Goal: Task Accomplishment & Management: Use online tool/utility

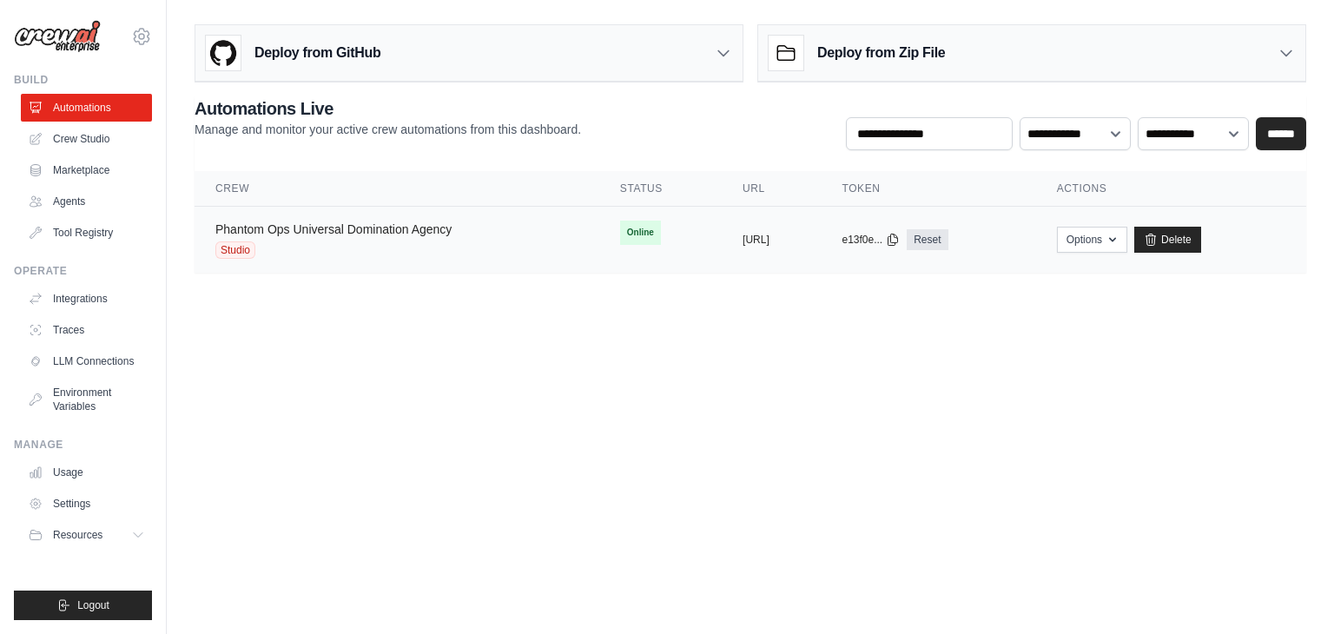
click at [405, 228] on link "Phantom Ops Universal Domination Agency" at bounding box center [333, 229] width 236 height 14
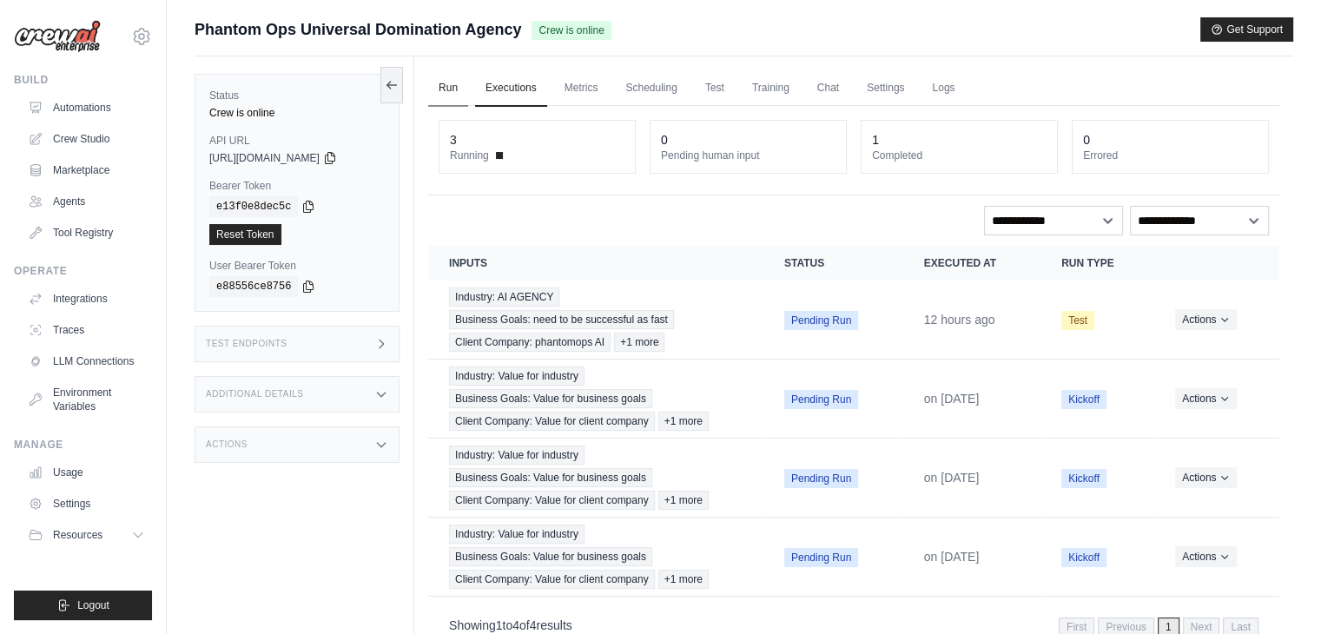
click at [453, 80] on link "Run" at bounding box center [448, 88] width 40 height 36
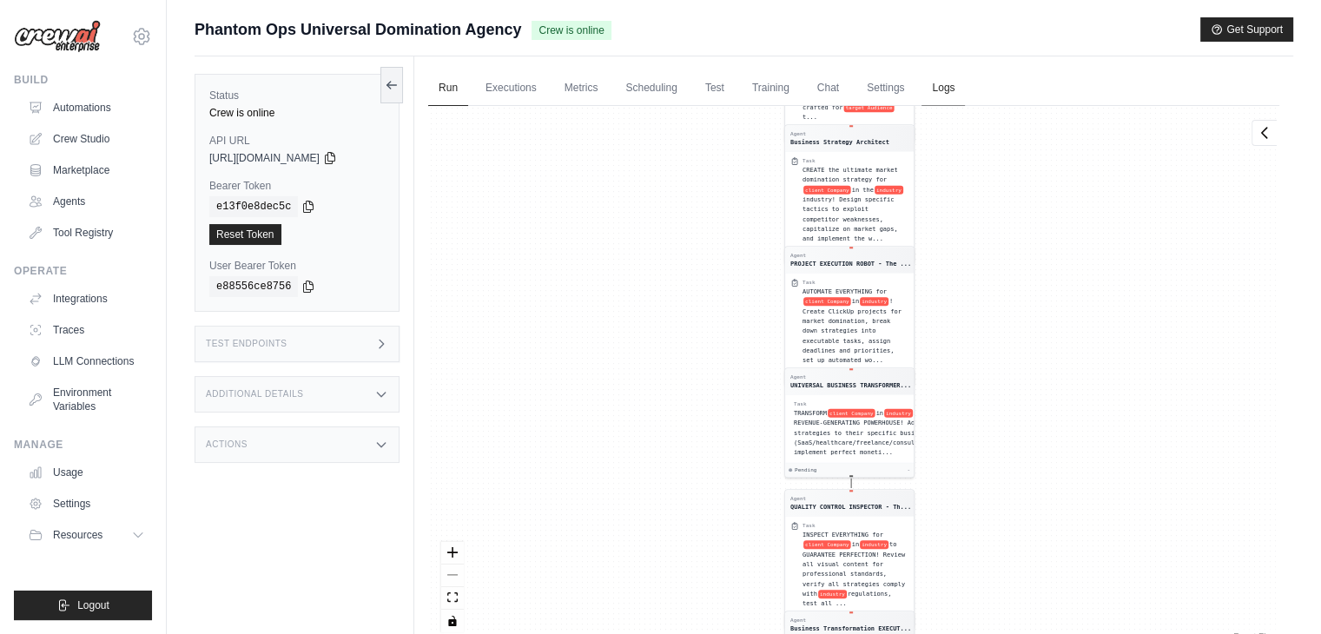
click at [965, 85] on link "Logs" at bounding box center [943, 88] width 43 height 36
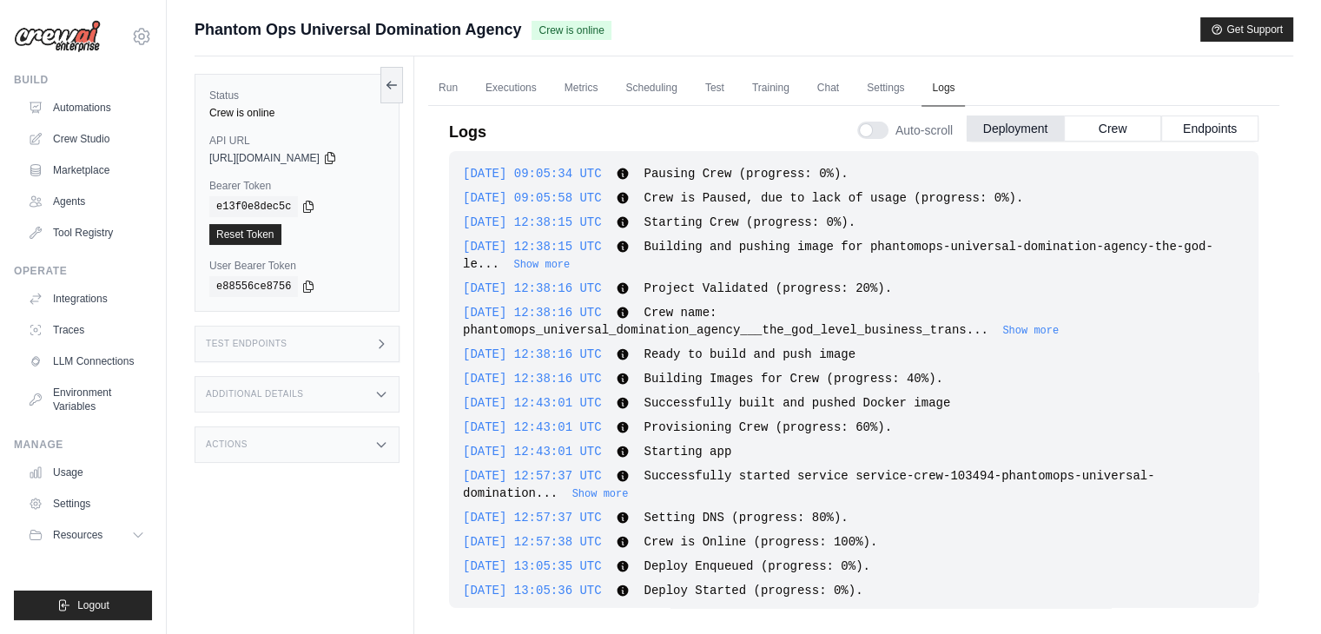
scroll to position [3296, 0]
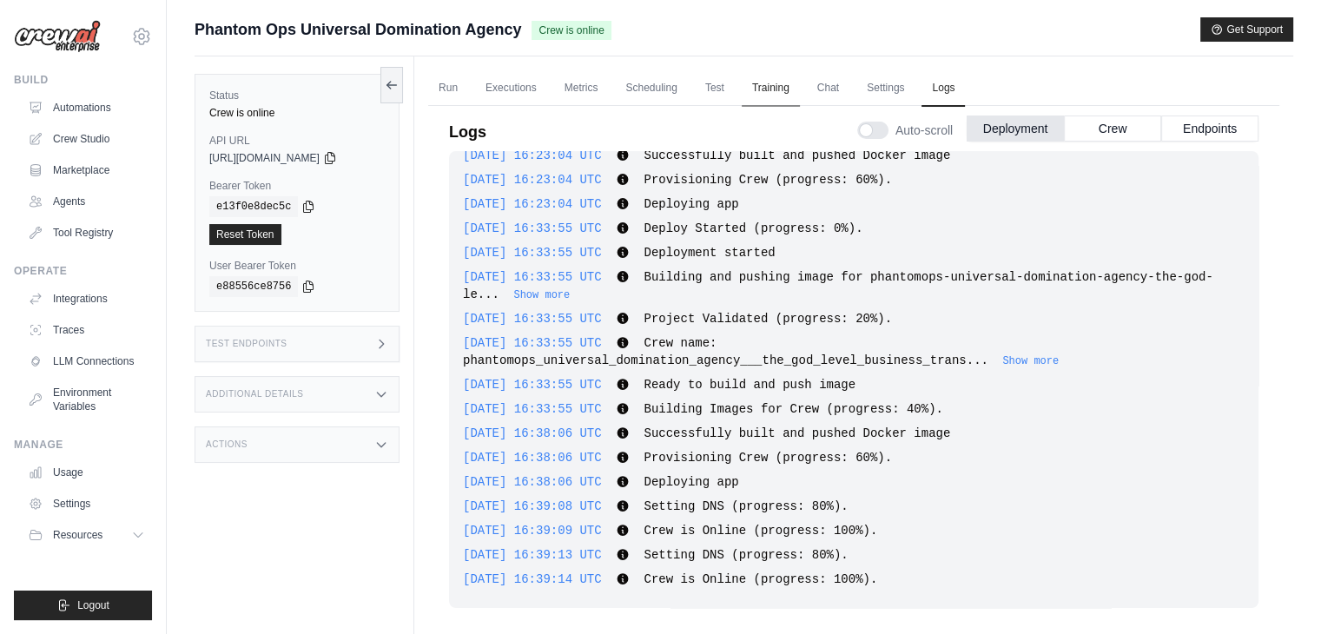
click at [797, 86] on link "Training" at bounding box center [771, 88] width 58 height 36
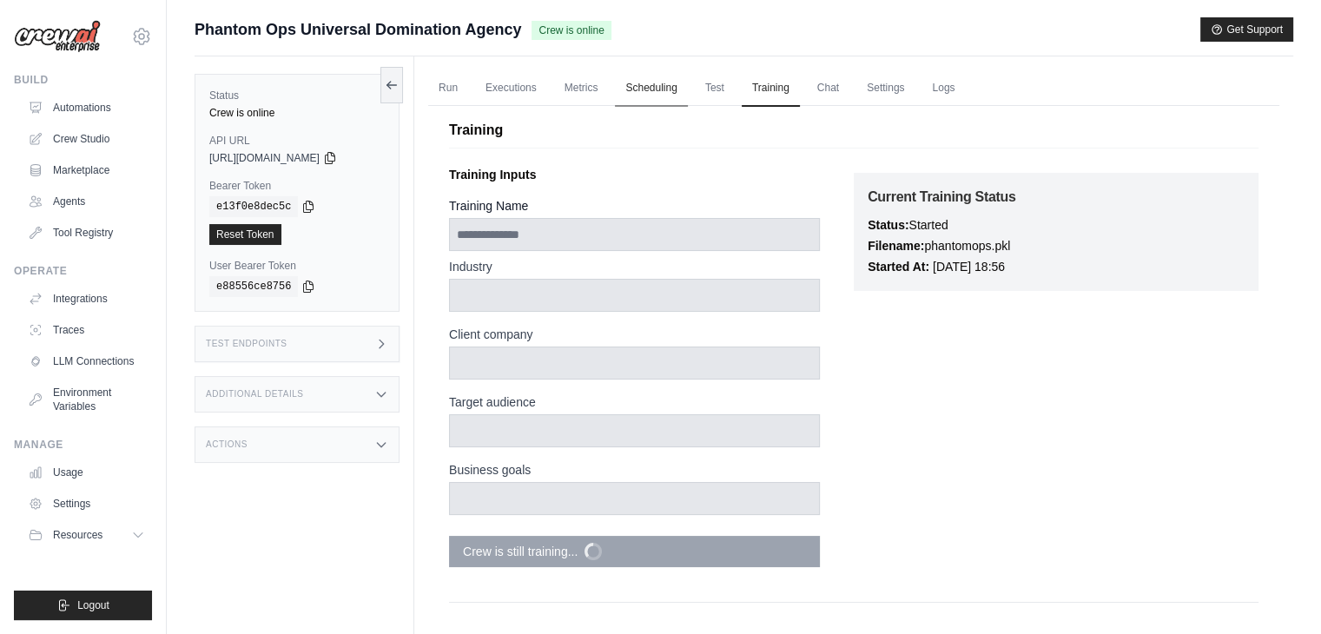
click at [658, 91] on link "Scheduling" at bounding box center [651, 88] width 72 height 36
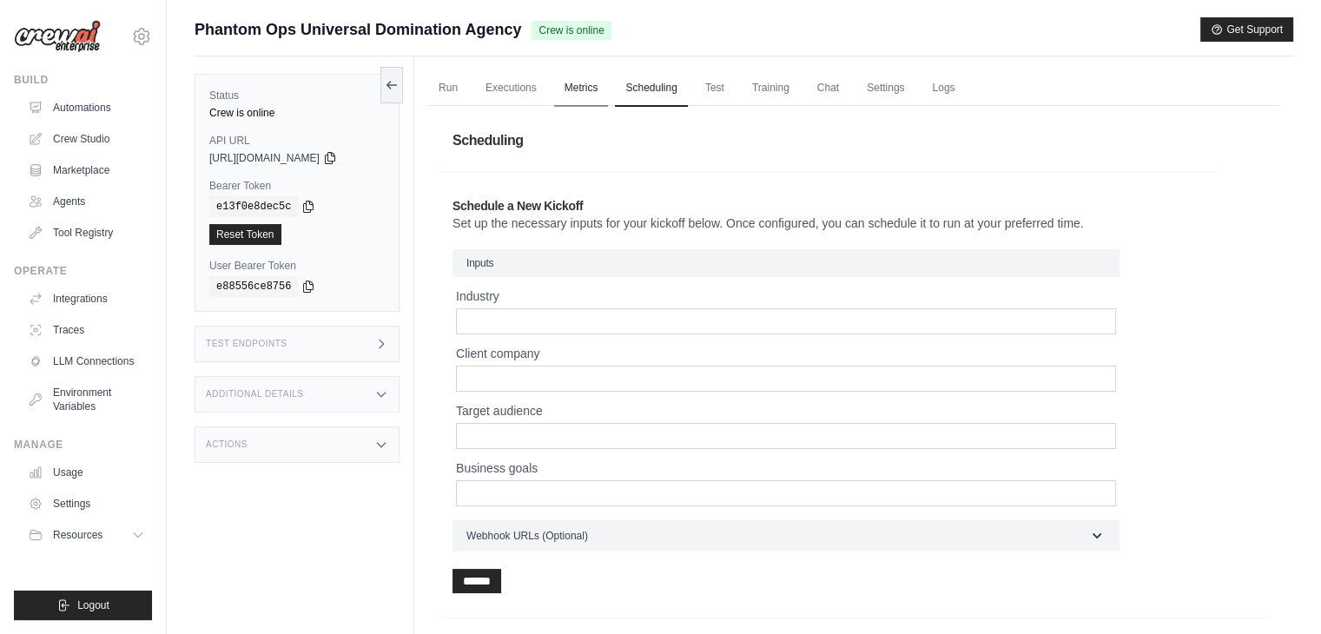
click at [602, 93] on link "Metrics" at bounding box center [581, 88] width 55 height 36
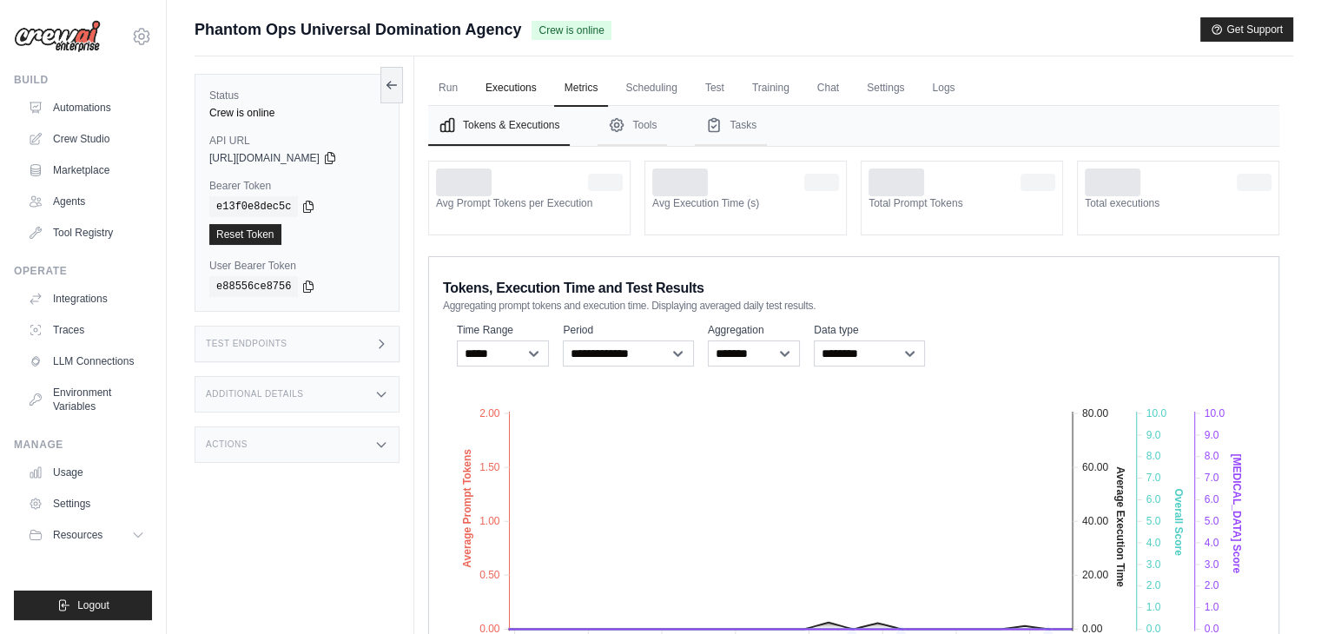
click at [531, 88] on link "Executions" at bounding box center [511, 88] width 72 height 36
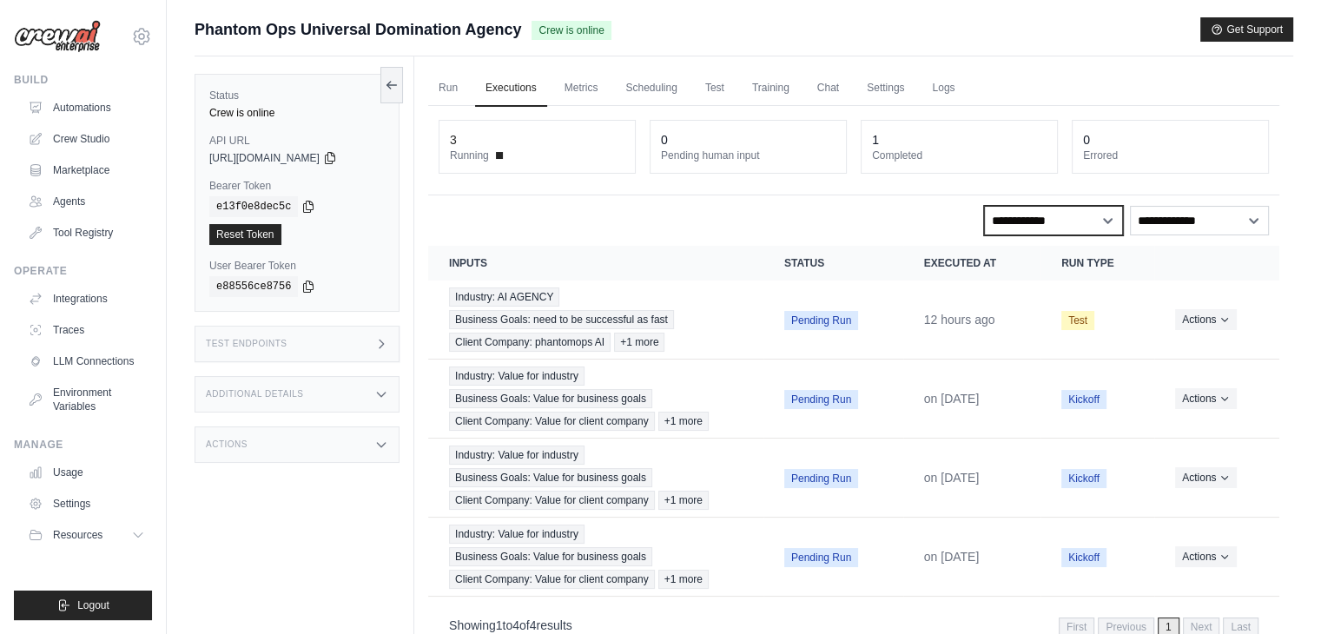
click at [1079, 217] on select "**********" at bounding box center [1053, 221] width 139 height 30
click at [984, 206] on select "**********" at bounding box center [1053, 221] width 139 height 30
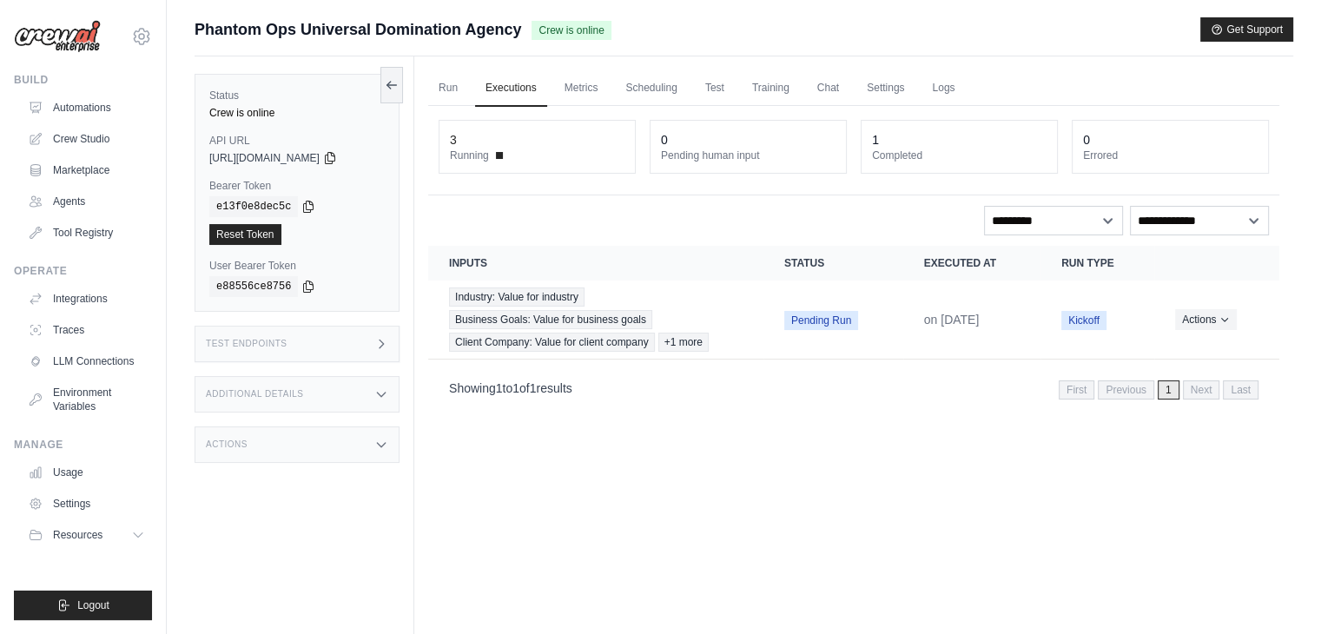
click at [990, 380] on div "Showing 1 to 1 of 1 results First Previous 1 Next Last" at bounding box center [854, 388] width 810 height 23
click at [1164, 390] on span "1" at bounding box center [1169, 389] width 22 height 19
click at [1068, 230] on select "**********" at bounding box center [1053, 221] width 139 height 30
select select "**********"
click at [984, 206] on select "**********" at bounding box center [1053, 221] width 139 height 30
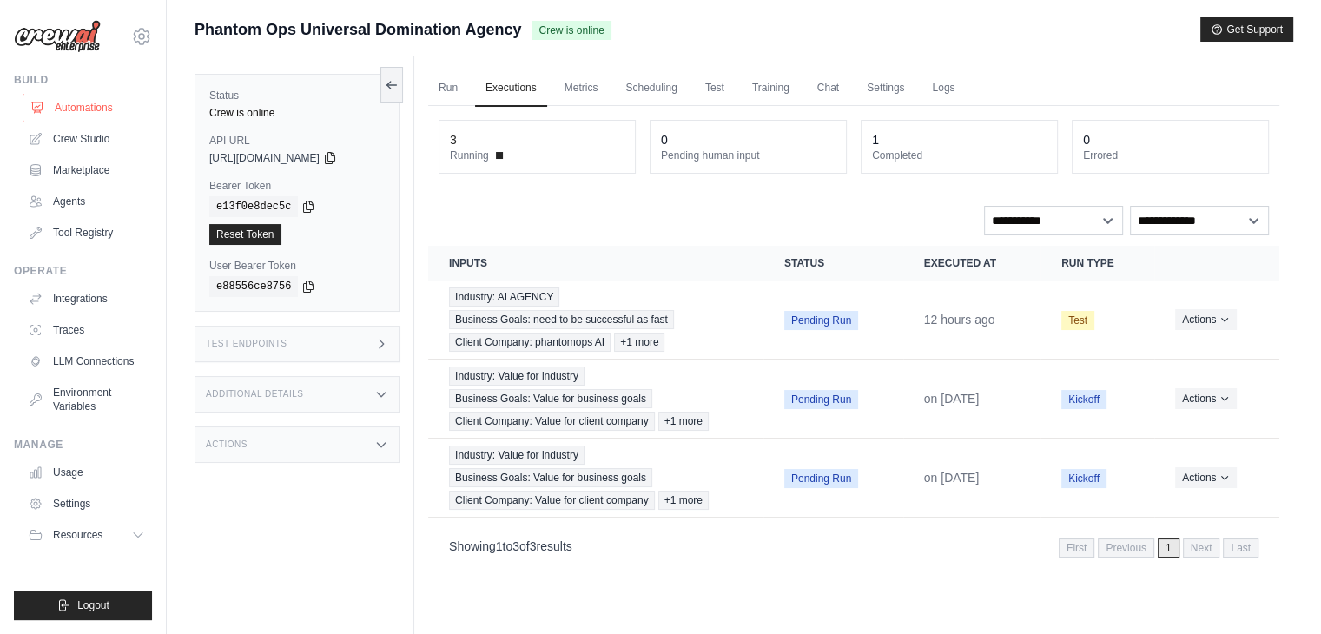
click at [69, 96] on link "Automations" at bounding box center [88, 108] width 131 height 28
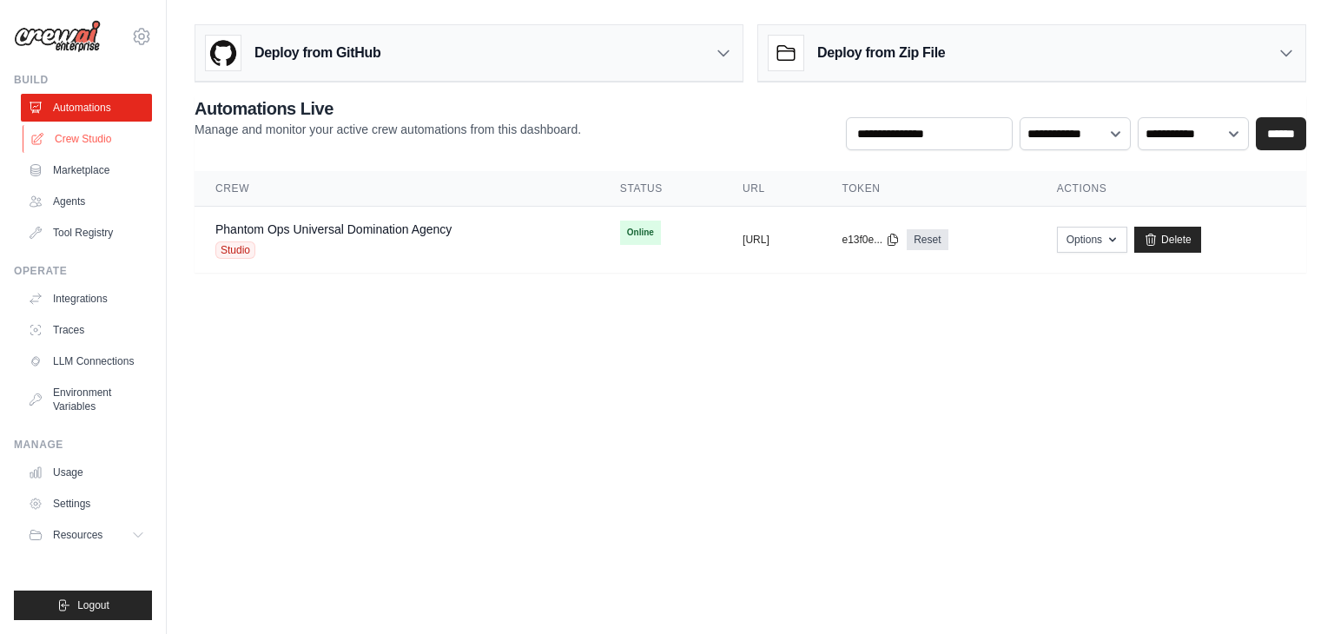
click at [44, 137] on link "Crew Studio" at bounding box center [88, 139] width 131 height 28
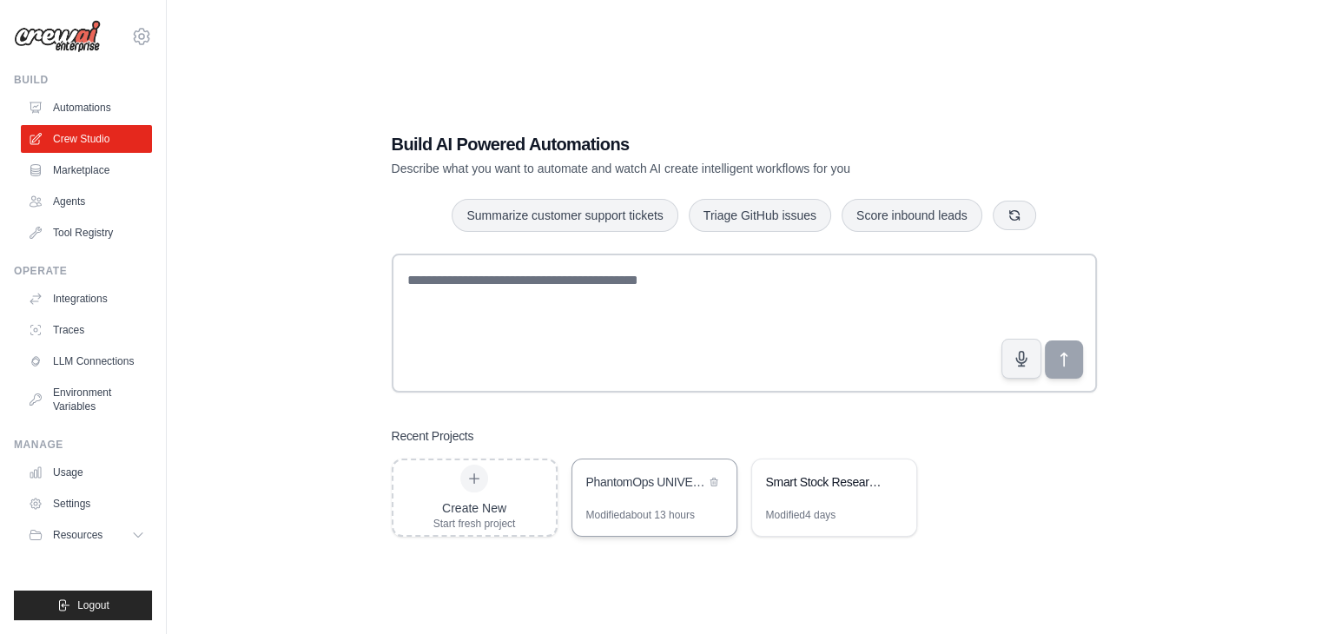
click at [636, 493] on div "PhantomOps UNIVERSAL DOMINATION AGENCY - The God-Level Business Transformer" at bounding box center [645, 483] width 119 height 21
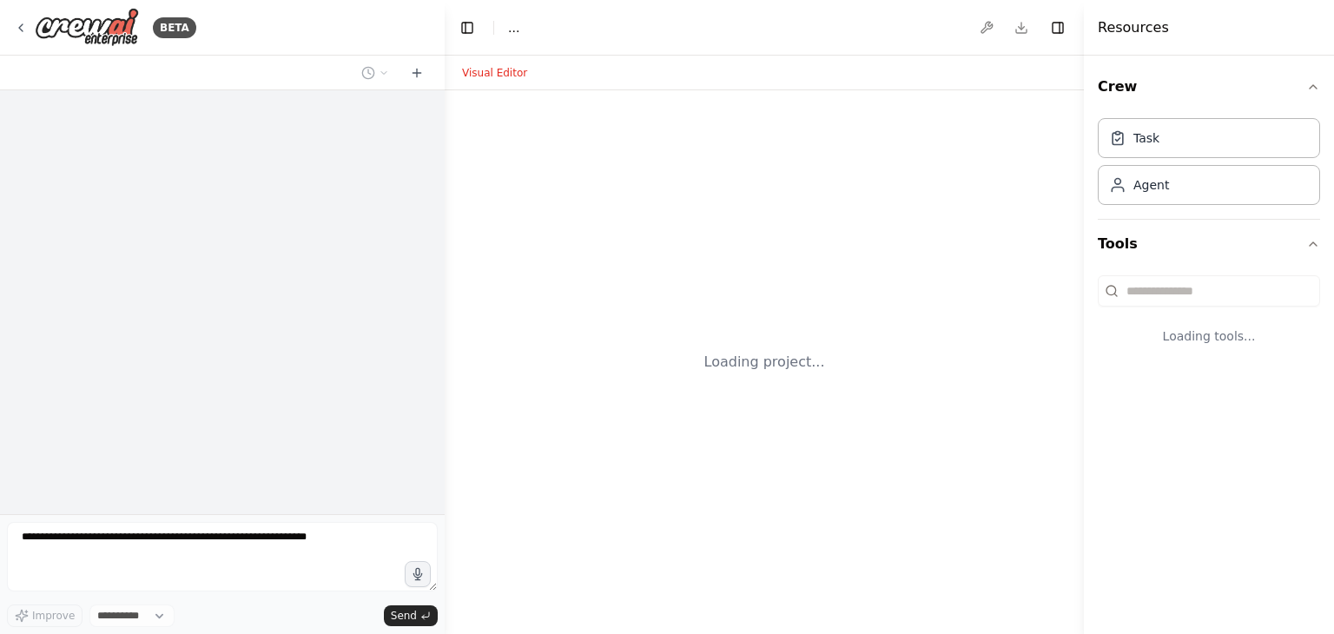
select select "****"
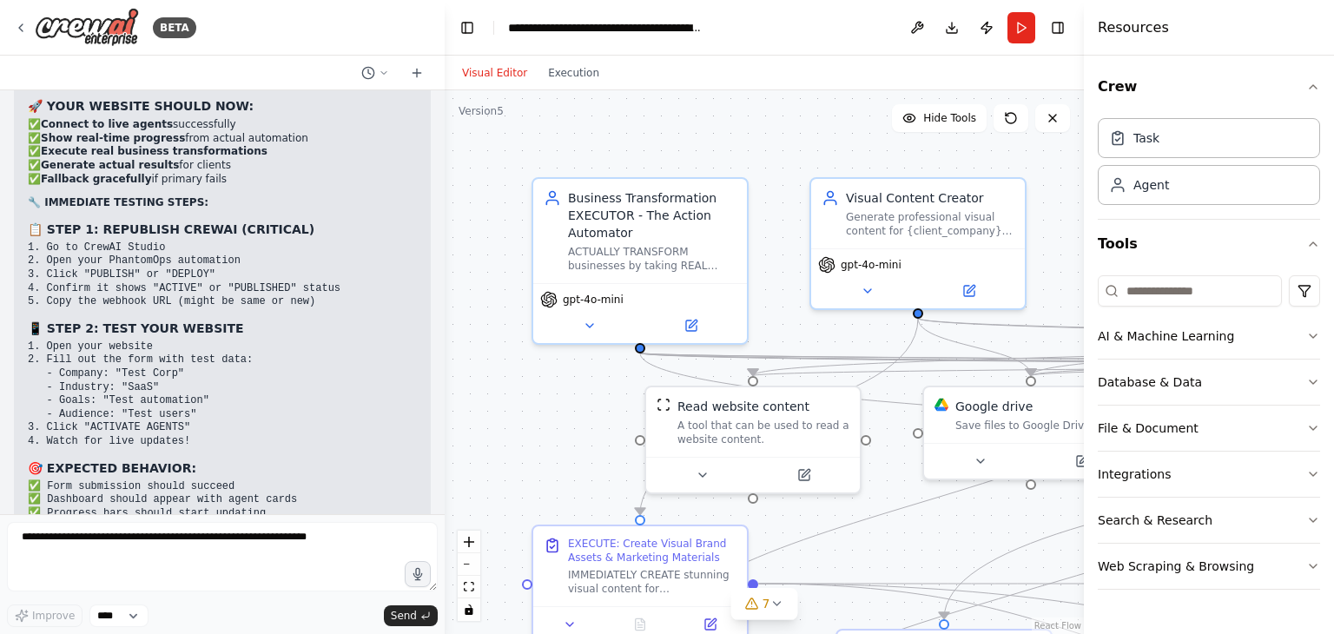
scroll to position [160428, 0]
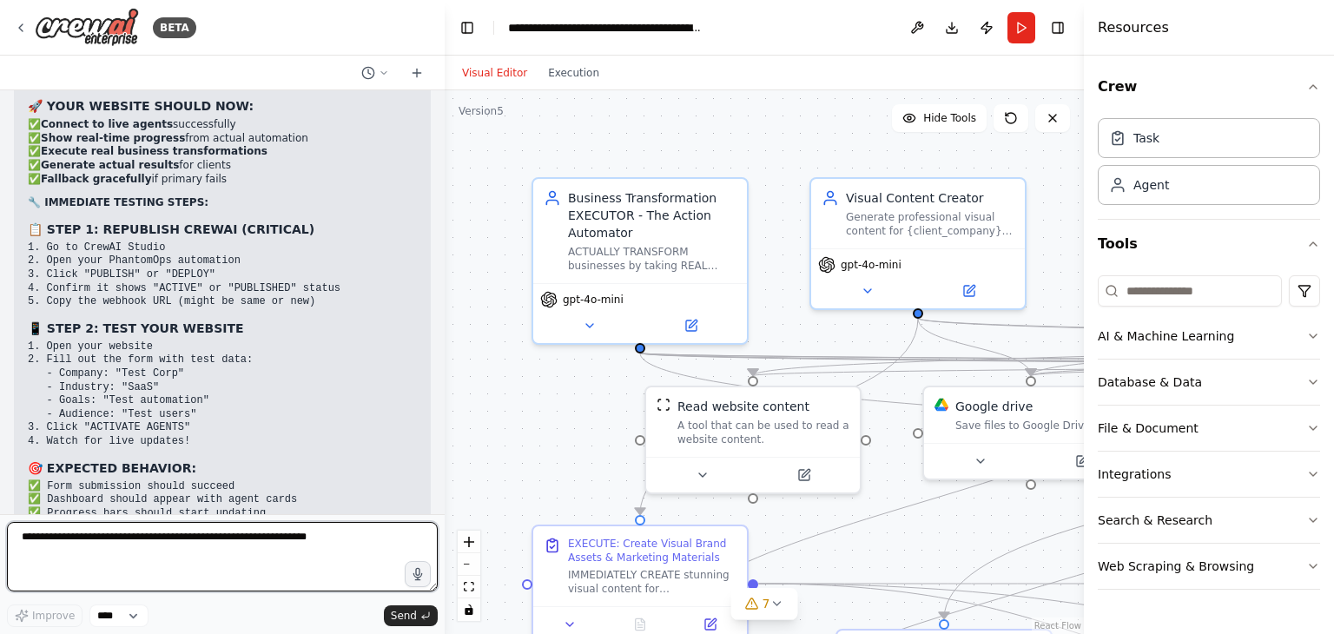
click at [289, 539] on textarea at bounding box center [222, 556] width 431 height 69
type textarea "**********"
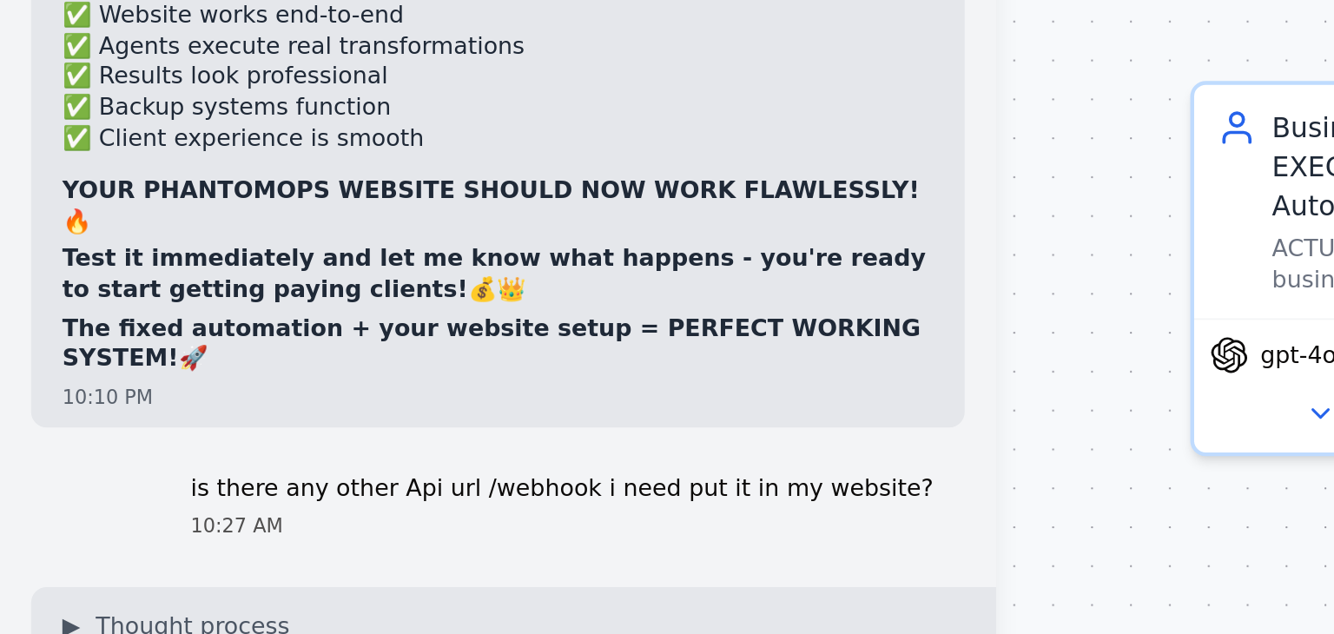
scroll to position [161762, 0]
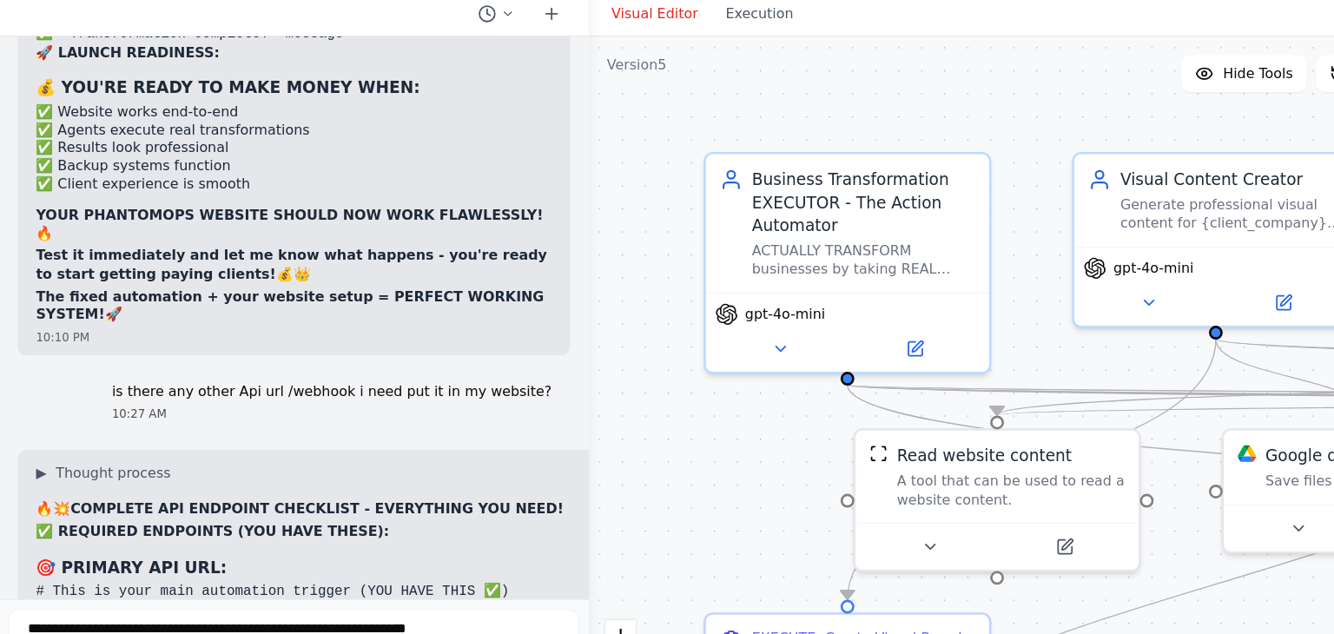
drag, startPoint x: 28, startPoint y: 220, endPoint x: 436, endPoint y: 234, distance: 408.5
click at [436, 234] on div "Hello! I'm the CrewAI assistant. What kind of automation do you want to build? …" at bounding box center [222, 302] width 445 height 424
copy code "CREWAI_STATUS_URL=https://phantomops-universal-domination-agency-the--a61f8f92.…"
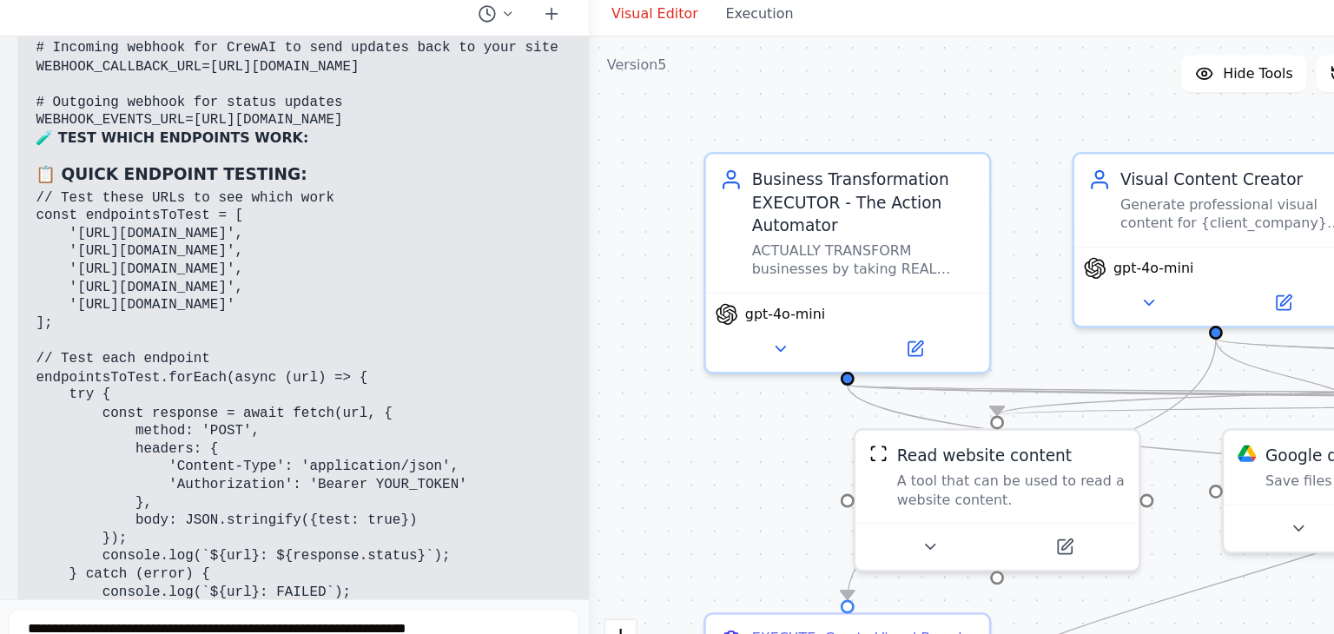
scroll to position [162498, 0]
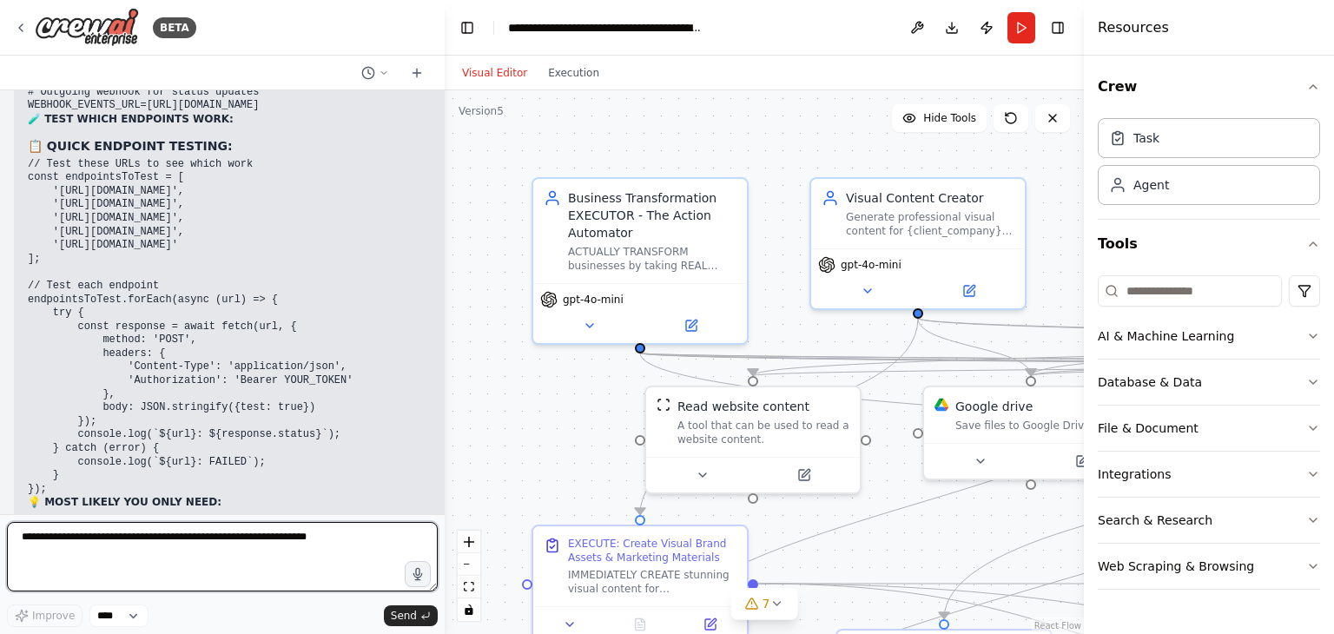
click at [225, 560] on textarea at bounding box center [222, 556] width 431 height 69
paste textarea "**********"
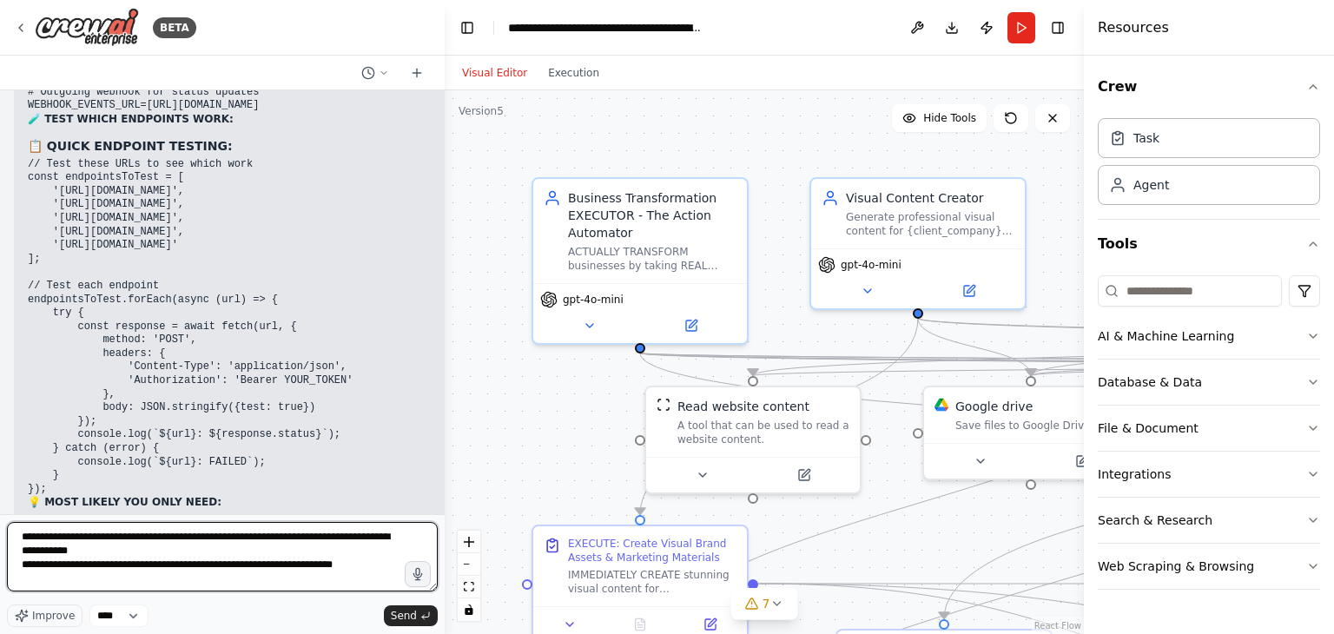
scroll to position [8, 0]
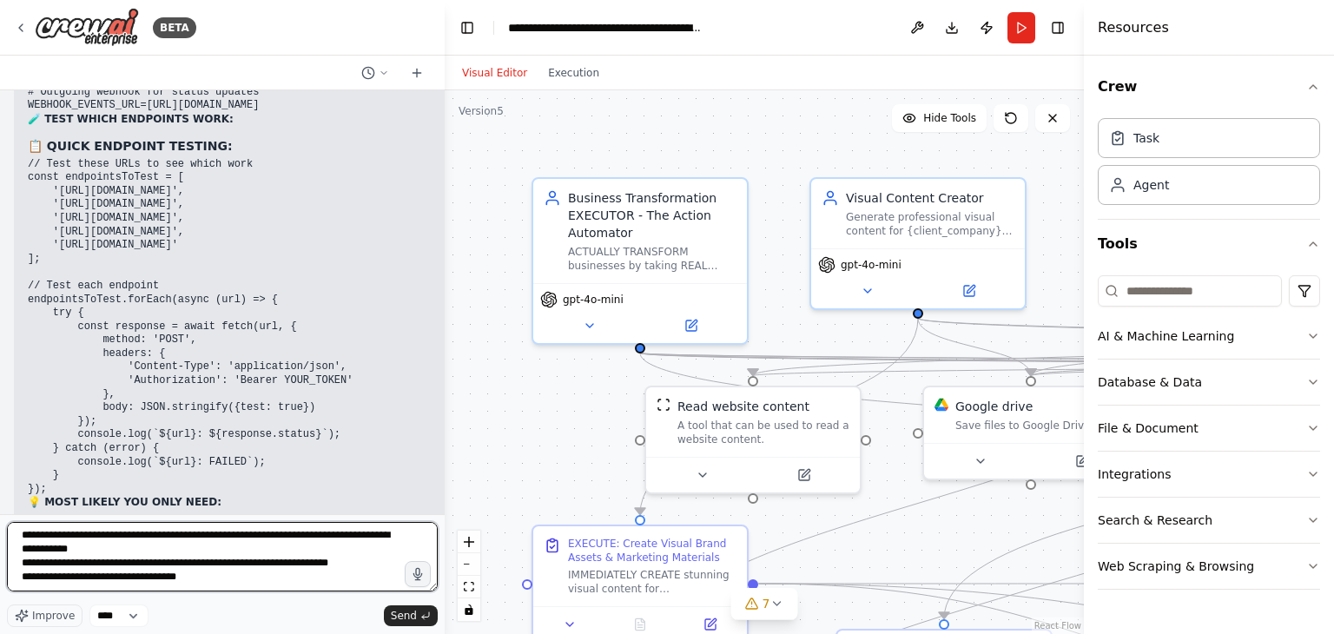
type textarea "**********"
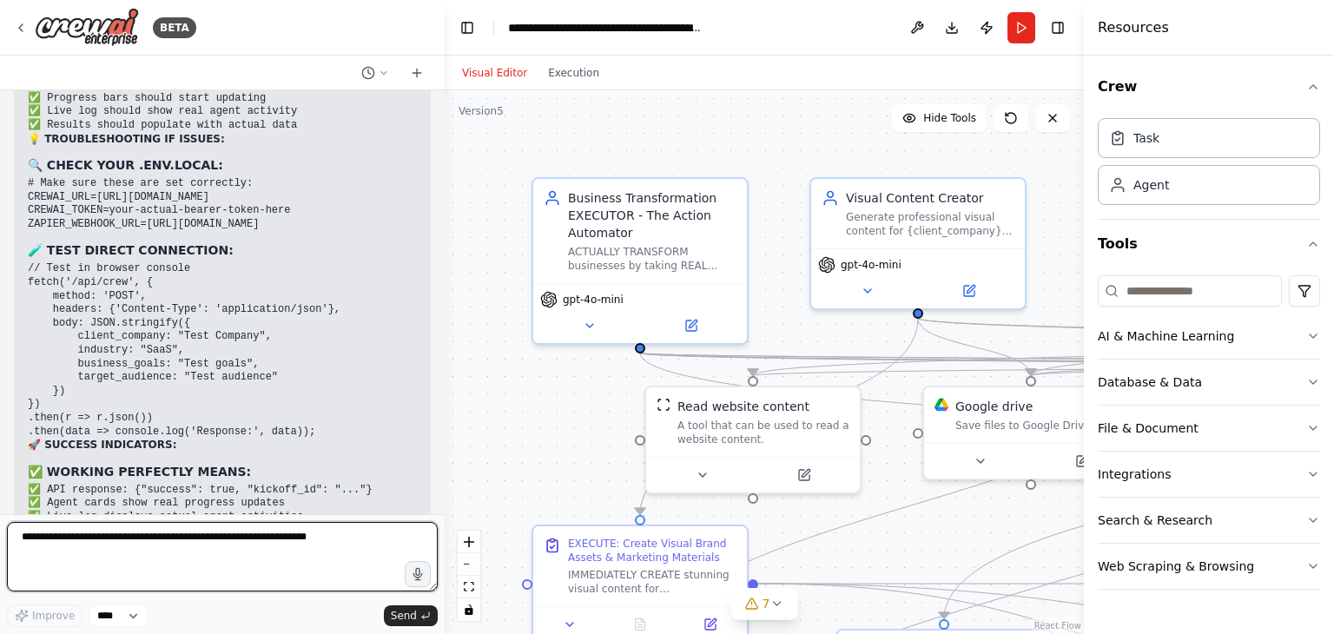
scroll to position [160846, 0]
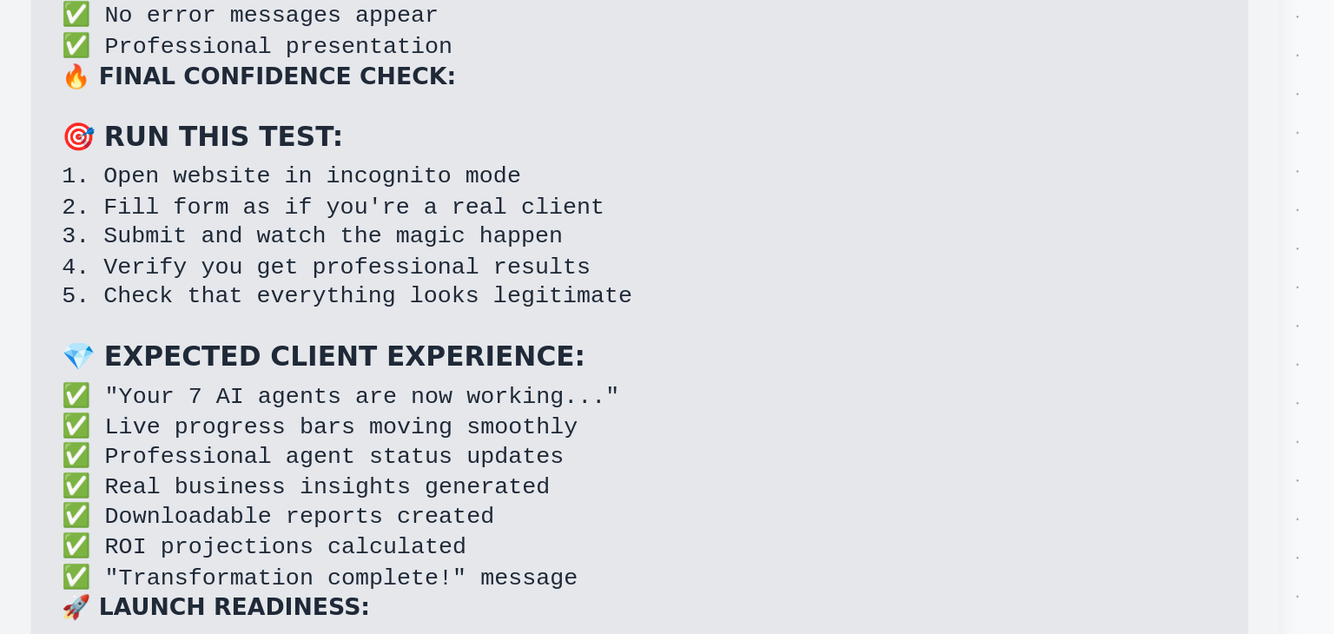
drag, startPoint x: 440, startPoint y: 273, endPoint x: 575, endPoint y: 271, distance: 134.7
click at [575, 271] on div "BETA Hello! I'm the CrewAI assistant. What kind of automation do you want to bu…" at bounding box center [667, 317] width 1334 height 634
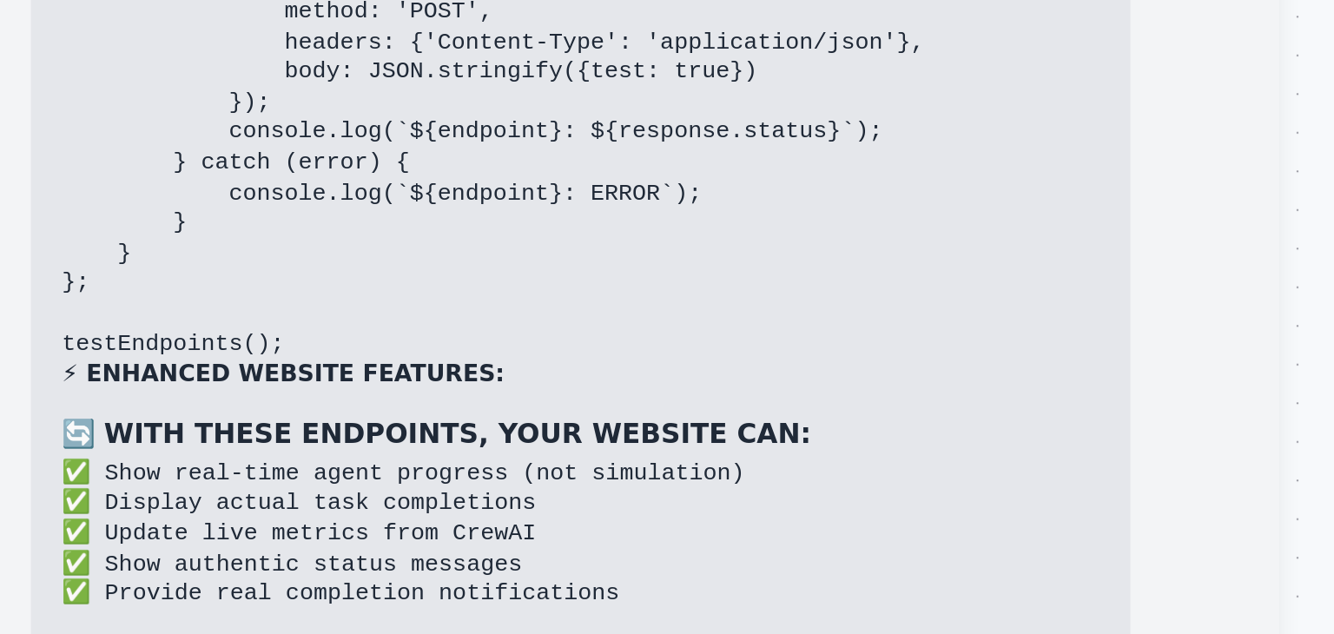
scroll to position [162408, 0]
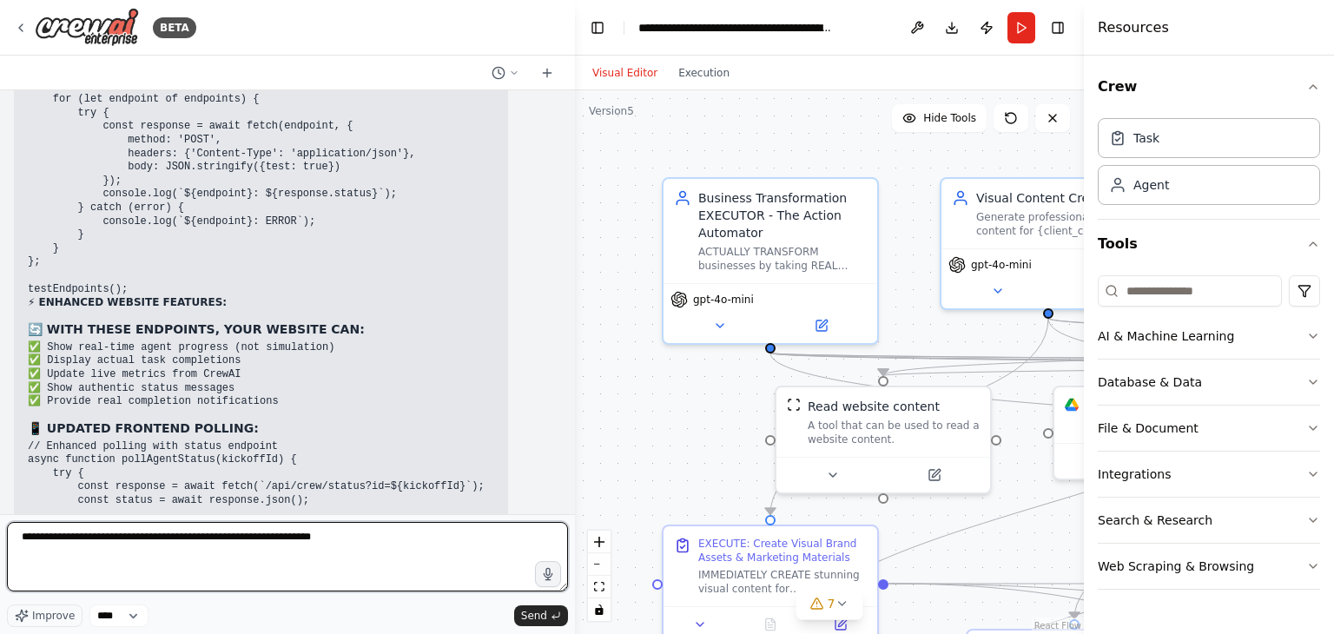
type textarea "**********"
click at [212, 559] on textarea "**********" at bounding box center [287, 556] width 561 height 69
click at [438, 542] on textarea "**********" at bounding box center [287, 556] width 561 height 69
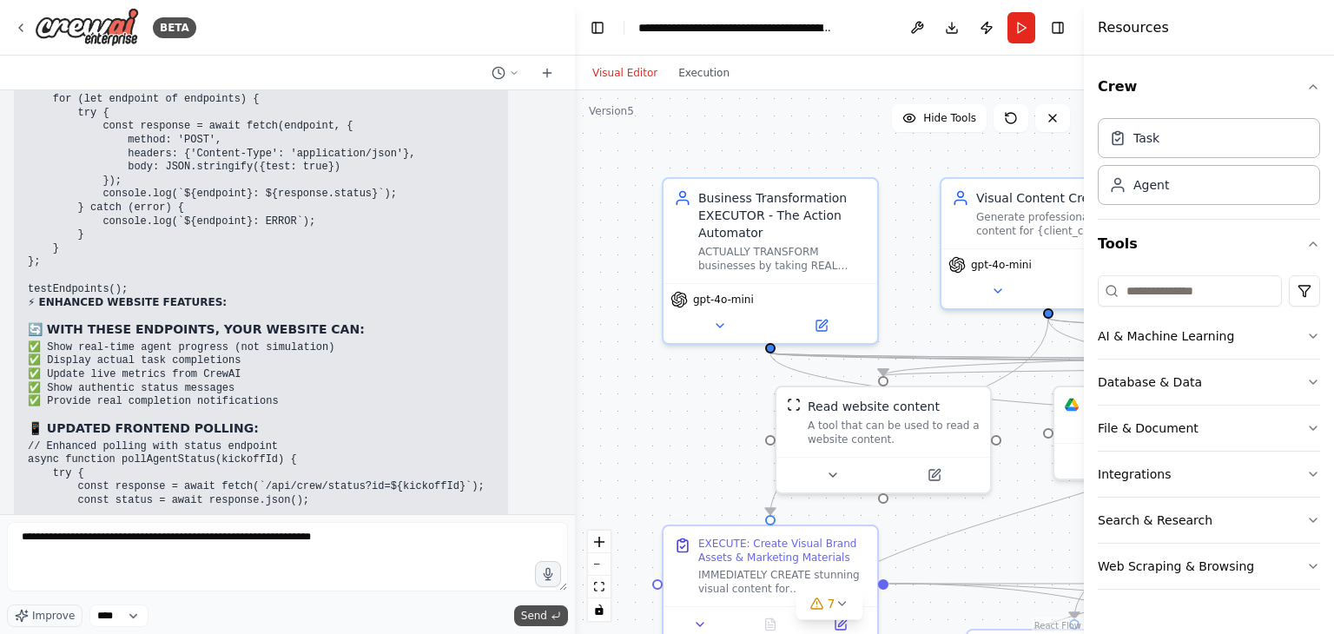
click at [535, 617] on span "Send" at bounding box center [534, 616] width 26 height 14
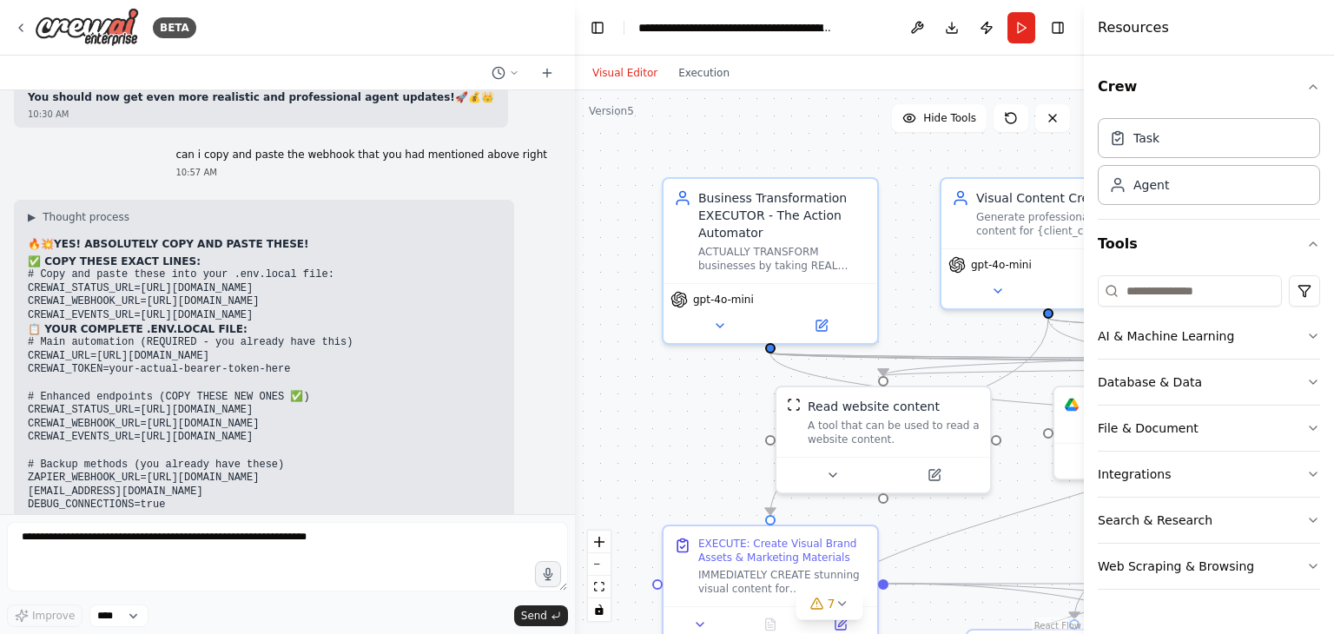
scroll to position [163332, 0]
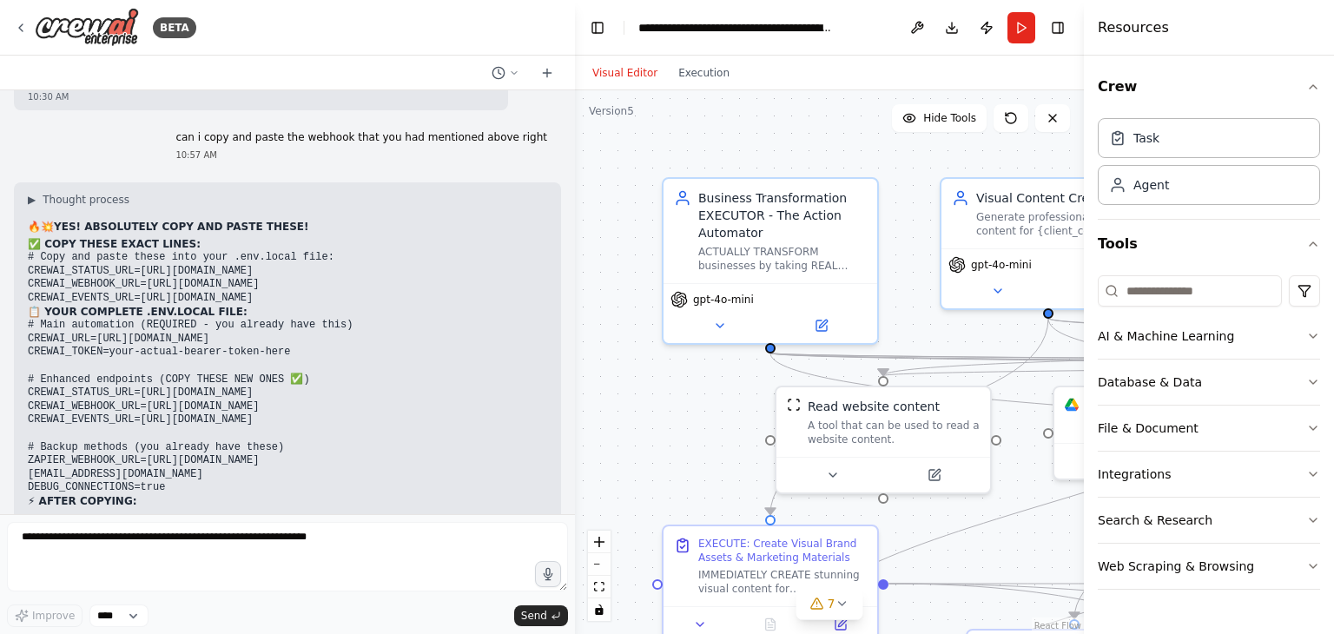
click at [924, 296] on div ".deletable-edge-delete-btn { width: 20px; height: 20px; border: 0px solid #ffff…" at bounding box center [829, 362] width 509 height 544
click at [484, 24] on div "BETA" at bounding box center [287, 28] width 575 height 56
click at [442, 54] on div "BETA" at bounding box center [287, 28] width 575 height 56
click at [943, 338] on div ".deletable-edge-delete-btn { width: 20px; height: 20px; border: 0px solid #ffff…" at bounding box center [829, 362] width 509 height 544
click at [968, 539] on div ".deletable-edge-delete-btn { width: 20px; height: 20px; border: 0px solid #ffff…" at bounding box center [829, 362] width 509 height 544
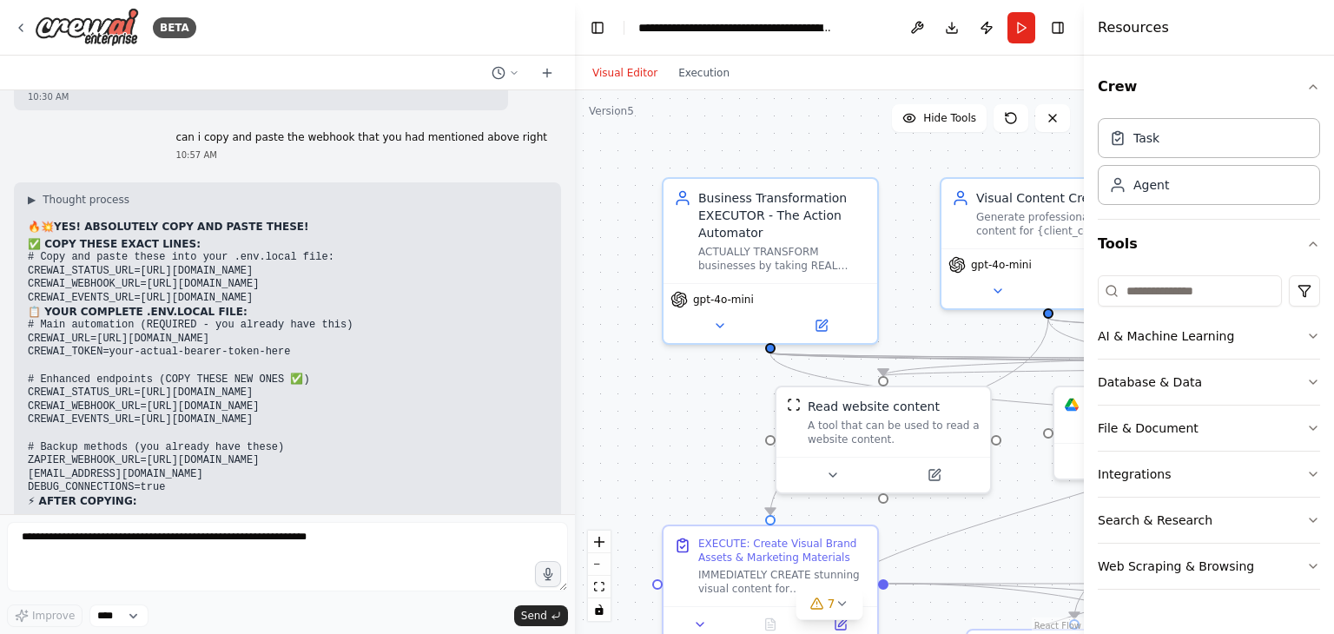
click at [963, 541] on div ".deletable-edge-delete-btn { width: 20px; height: 20px; border: 0px solid #ffff…" at bounding box center [829, 362] width 509 height 544
click at [988, 553] on div ".deletable-edge-delete-btn { width: 20px; height: 20px; border: 0px solid #ffff…" at bounding box center [829, 362] width 509 height 544
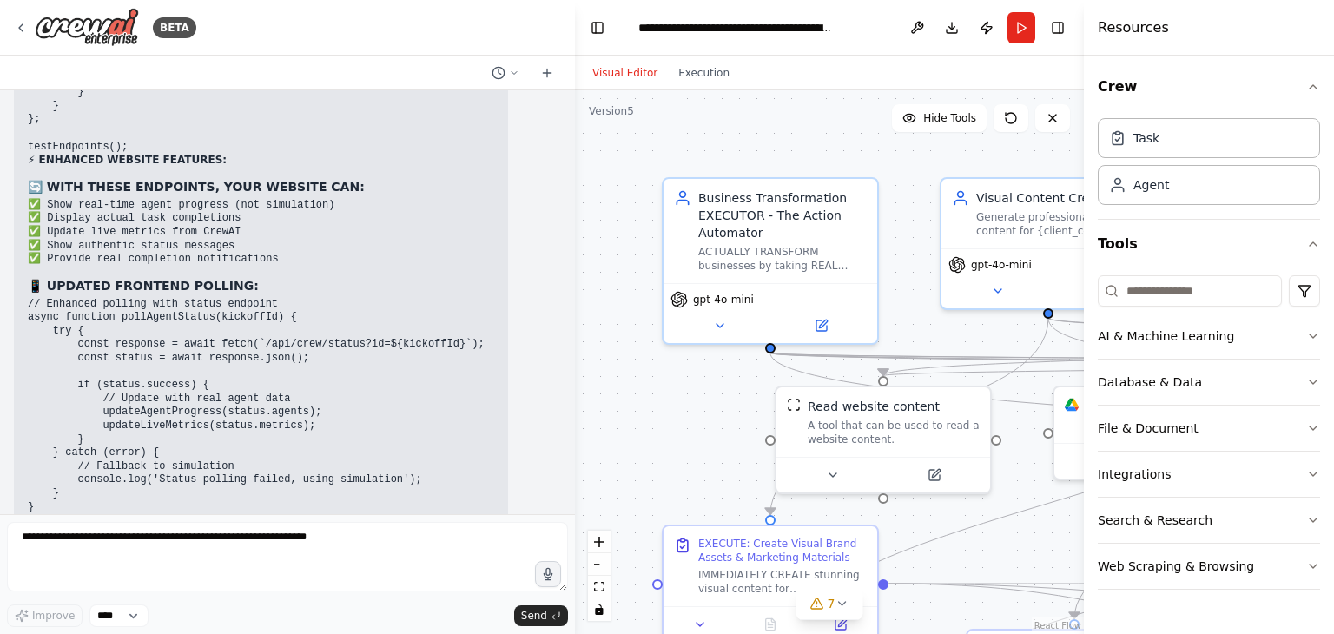
scroll to position [162724, 0]
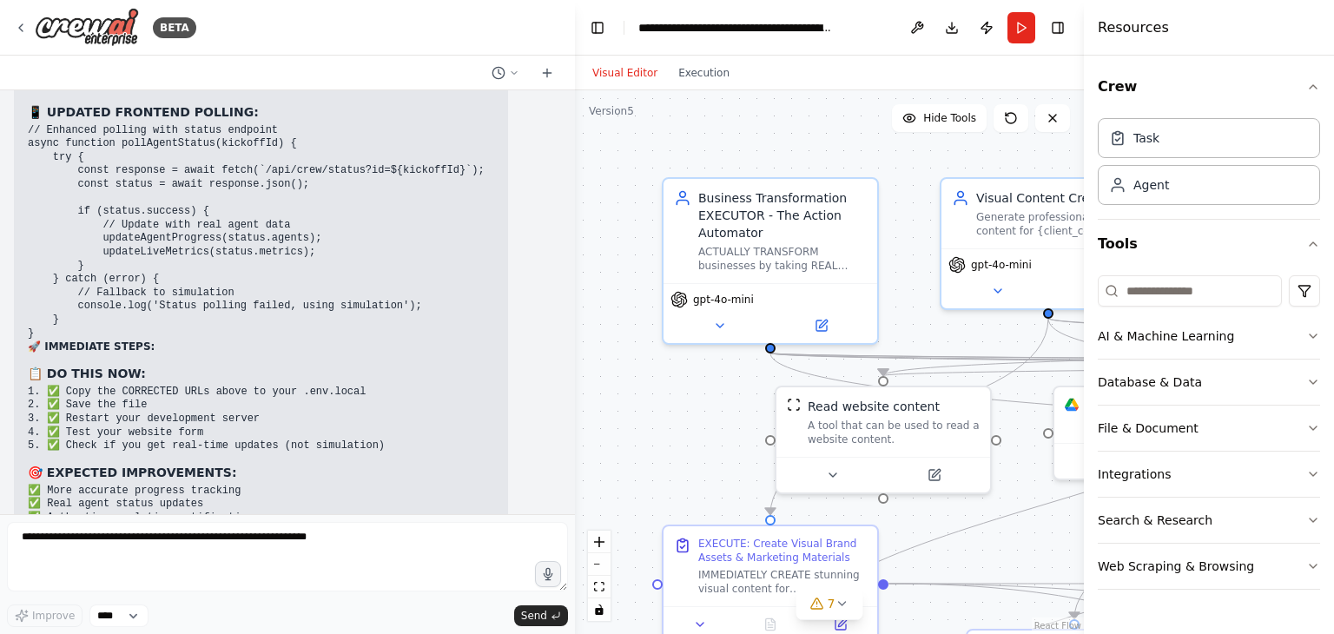
drag, startPoint x: 242, startPoint y: 470, endPoint x: 20, endPoint y: 325, distance: 265.5
copy div "✅ COPY THESE EXACT LINES: # Copy and paste these into your .env.local file: CRE…"
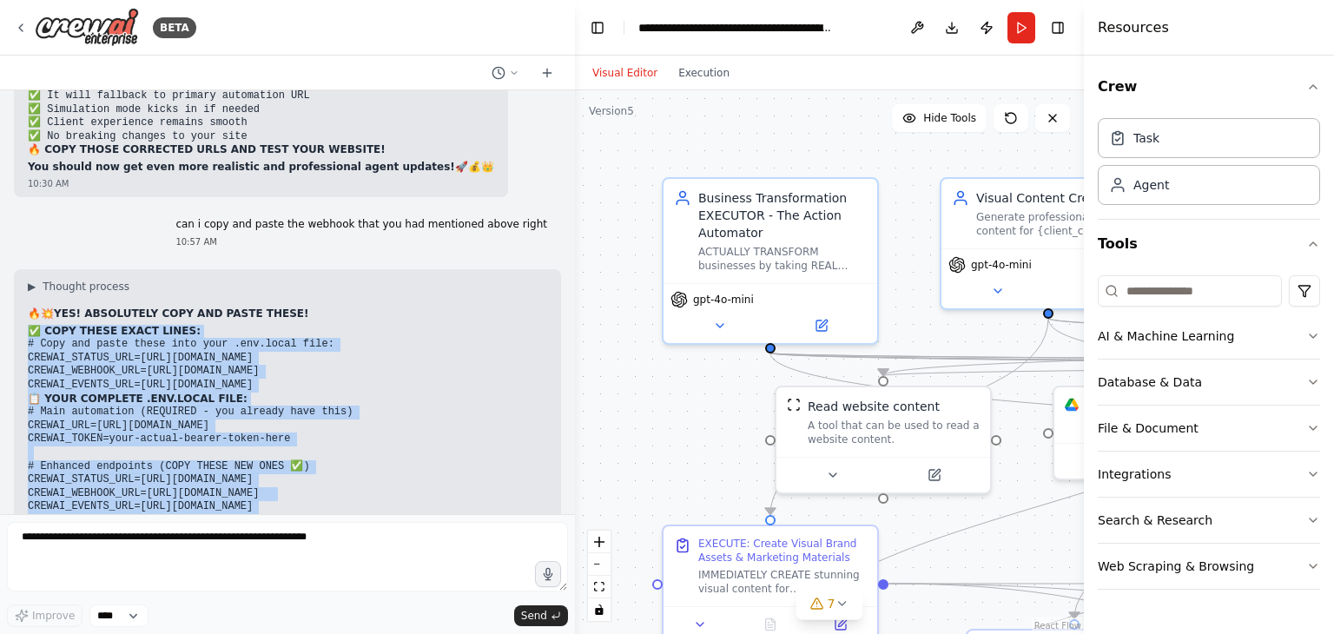
scroll to position [163332, 0]
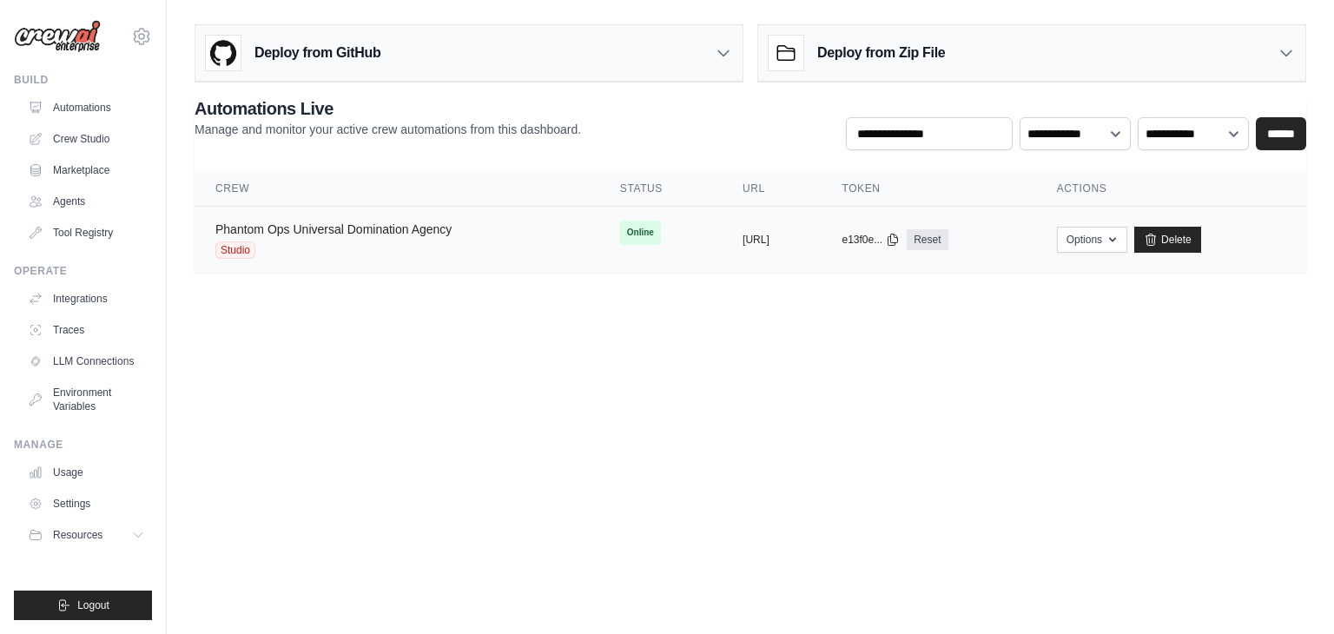
click at [438, 230] on link "Phantom Ops Universal Domination Agency" at bounding box center [333, 229] width 236 height 14
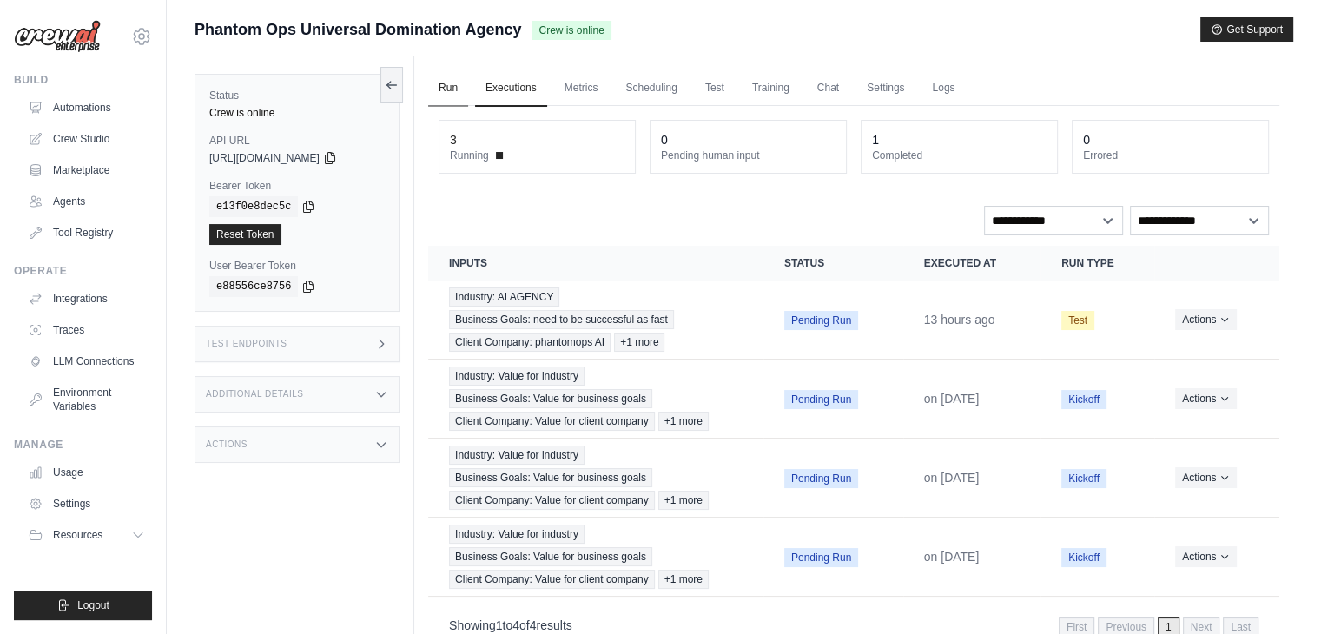
click at [440, 84] on link "Run" at bounding box center [448, 88] width 40 height 36
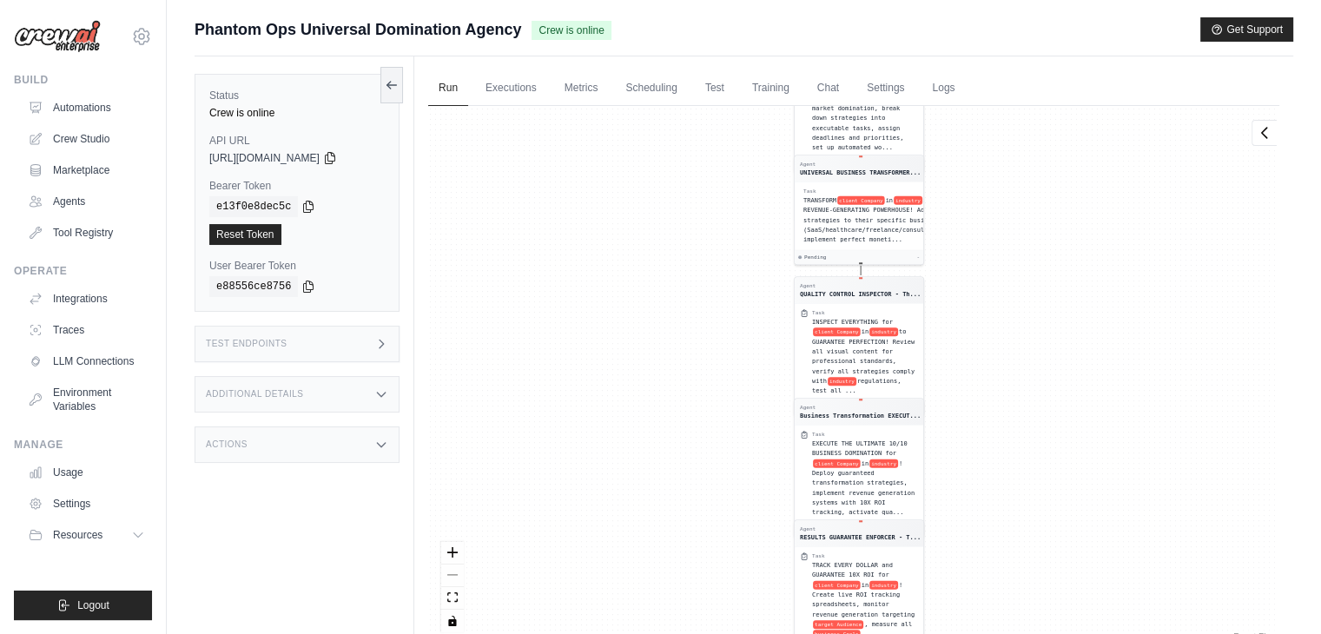
drag, startPoint x: 683, startPoint y: 539, endPoint x: 697, endPoint y: 66, distance: 472.8
click at [698, 77] on div "Run Executions Metrics Scheduling Test Training Chat Settings Logs 3 Running 0 …" at bounding box center [853, 373] width 879 height 634
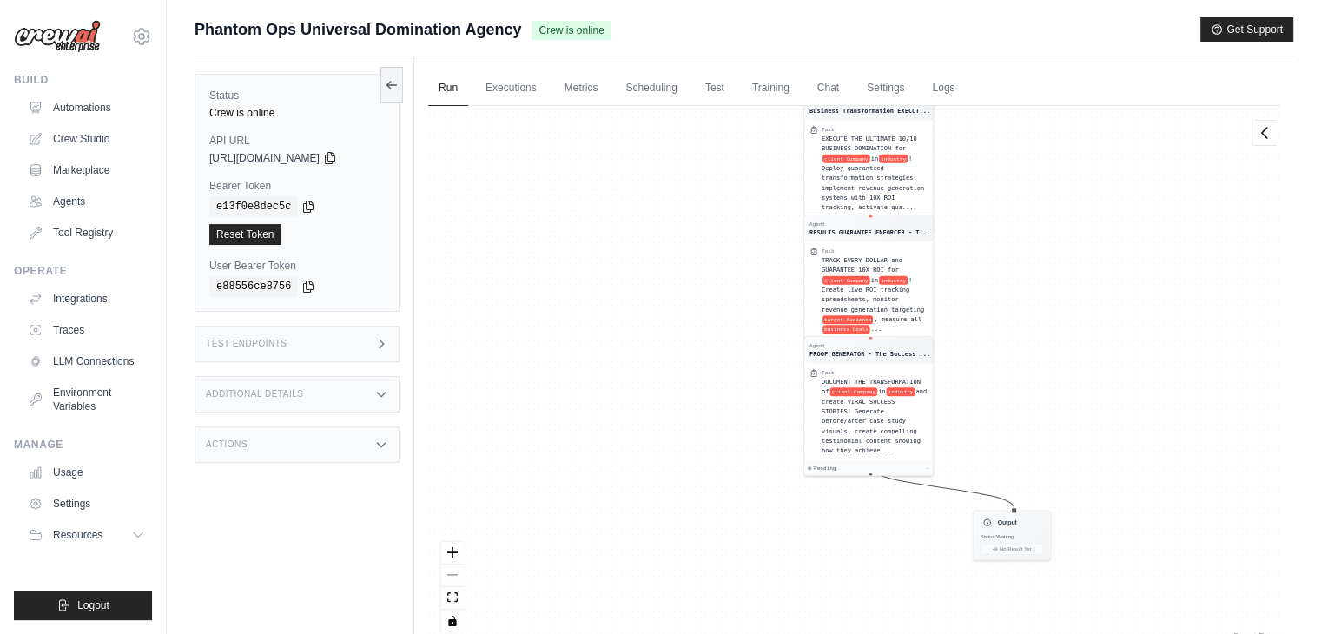
drag, startPoint x: 711, startPoint y: 516, endPoint x: 767, endPoint y: 419, distance: 112.1
click at [716, 388] on div "Agent Competitive Intelligence Speci... Task IMMEDIATELY research client Compan…" at bounding box center [853, 375] width 851 height 539
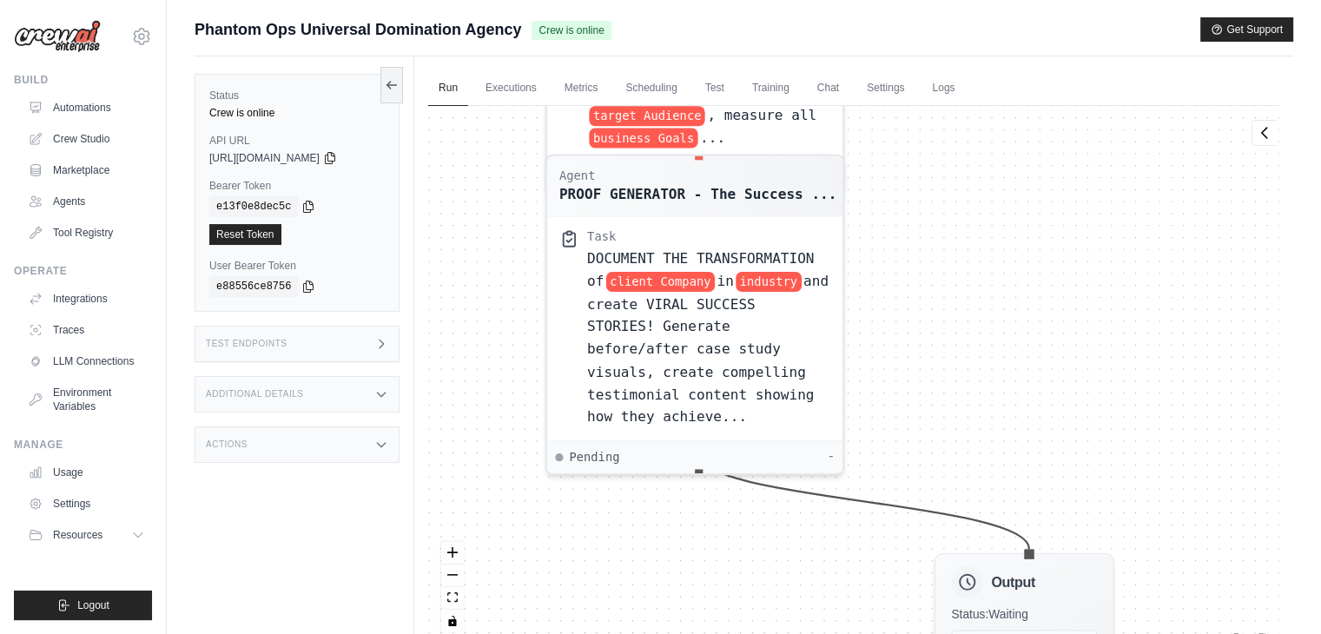
drag, startPoint x: 685, startPoint y: 335, endPoint x: 849, endPoint y: 560, distance: 278.5
click at [849, 560] on div "Agent Competitive Intelligence Speci... Task IMMEDIATELY research client Compan…" at bounding box center [853, 375] width 851 height 539
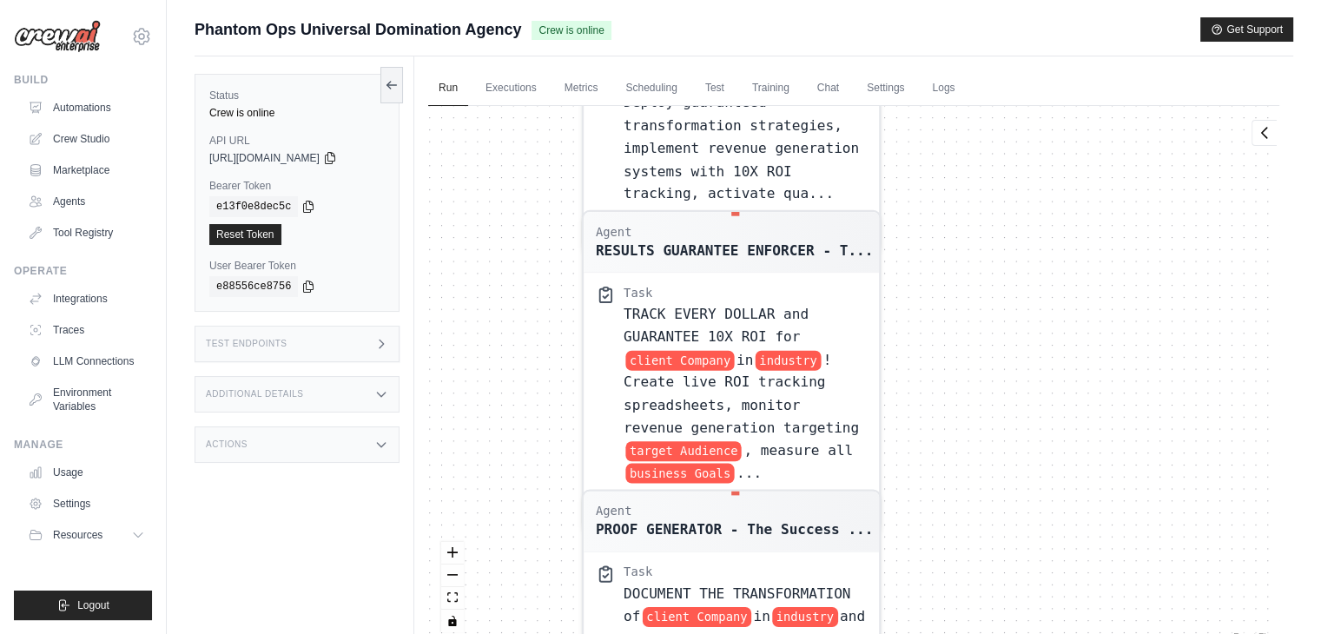
drag, startPoint x: 956, startPoint y: 433, endPoint x: 999, endPoint y: 674, distance: 245.2
click at [999, 633] on html "ashwant144@gmail.com Settings Build Automations Crew Studio" at bounding box center [660, 354] width 1321 height 708
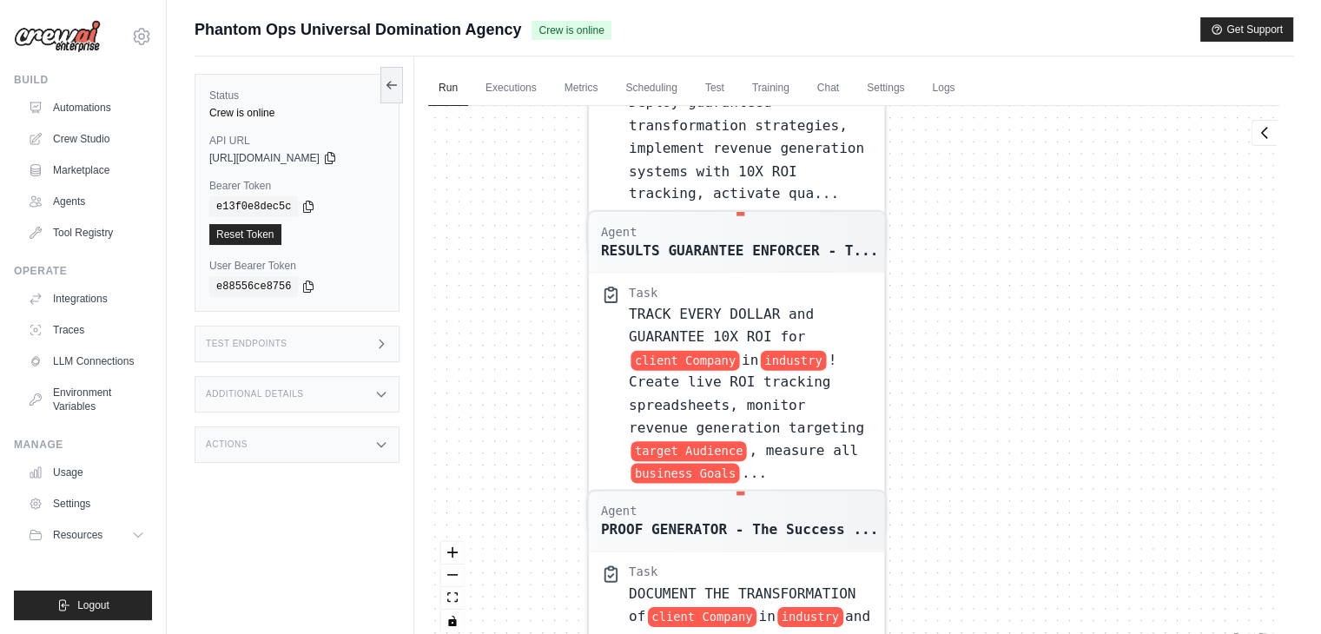
drag, startPoint x: 989, startPoint y: 512, endPoint x: 990, endPoint y: 523, distance: 11.3
click at [990, 523] on div "Agent Competitive Intelligence Speci... Task IMMEDIATELY research client Compan…" at bounding box center [853, 375] width 851 height 539
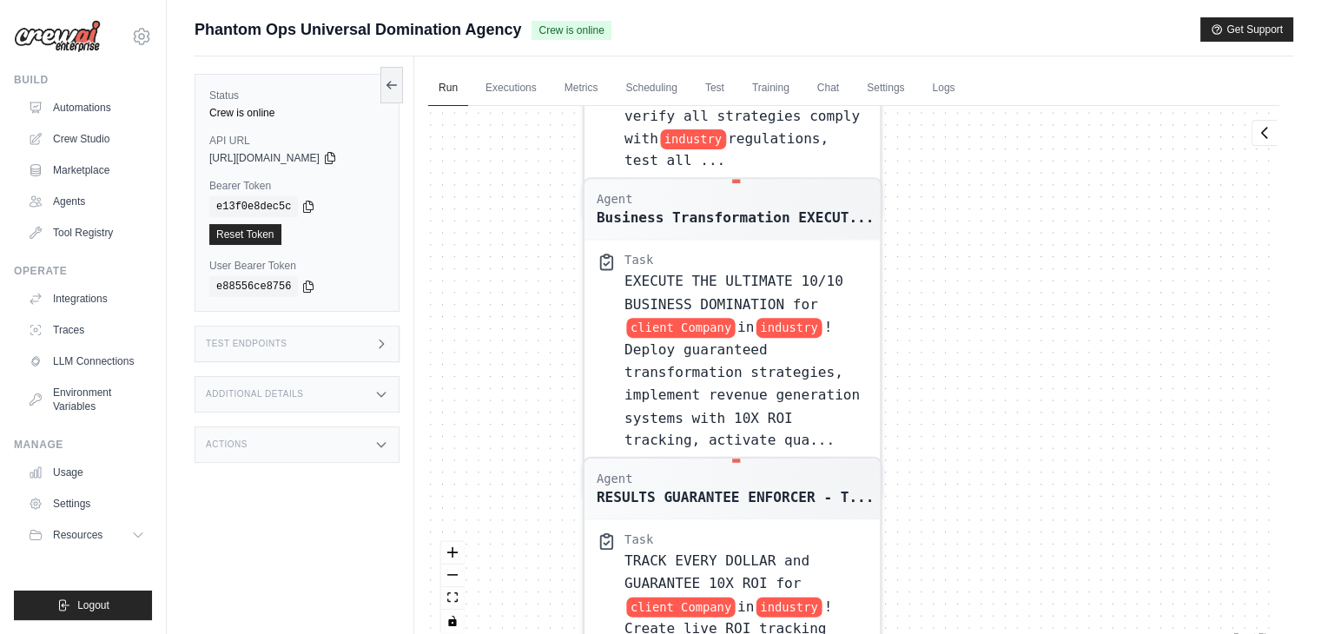
drag, startPoint x: 1008, startPoint y: 223, endPoint x: 1030, endPoint y: 423, distance: 201.1
click at [1030, 423] on div "Agent Competitive Intelligence Speci... Task IMMEDIATELY research client Compan…" at bounding box center [853, 375] width 851 height 539
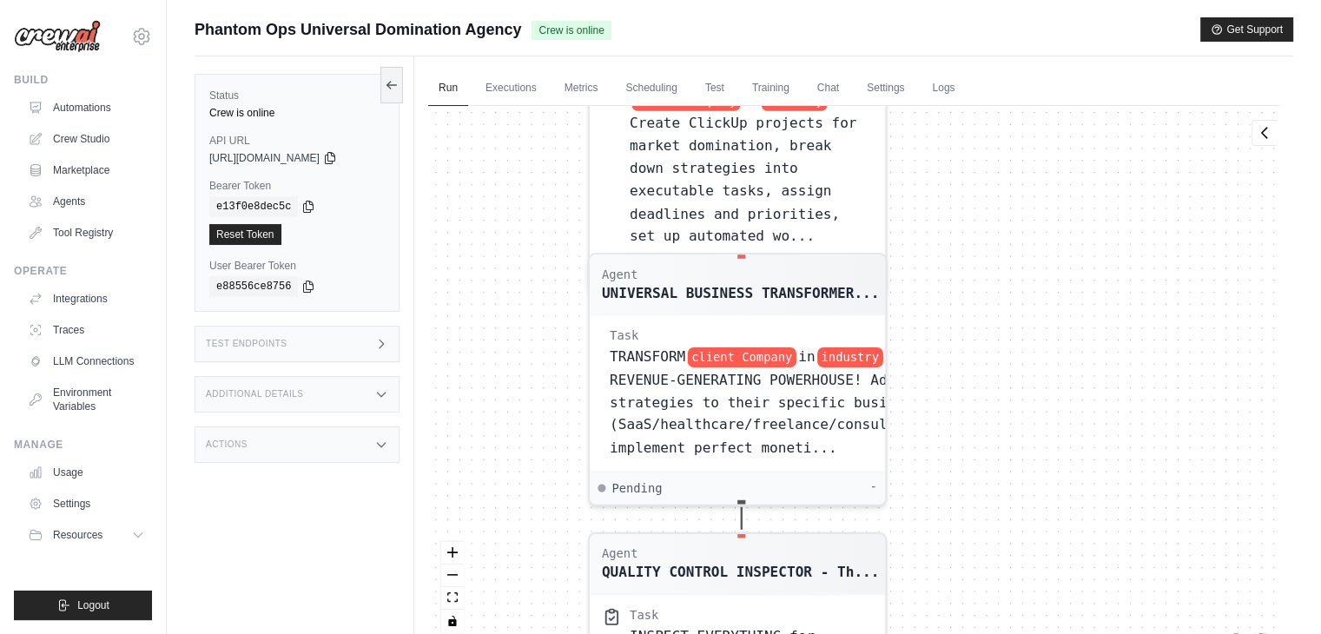
drag, startPoint x: 1036, startPoint y: 240, endPoint x: 1021, endPoint y: 674, distance: 434.6
click at [1021, 633] on html "ashwant144@gmail.com Settings Build Automations Crew Studio" at bounding box center [660, 354] width 1321 height 708
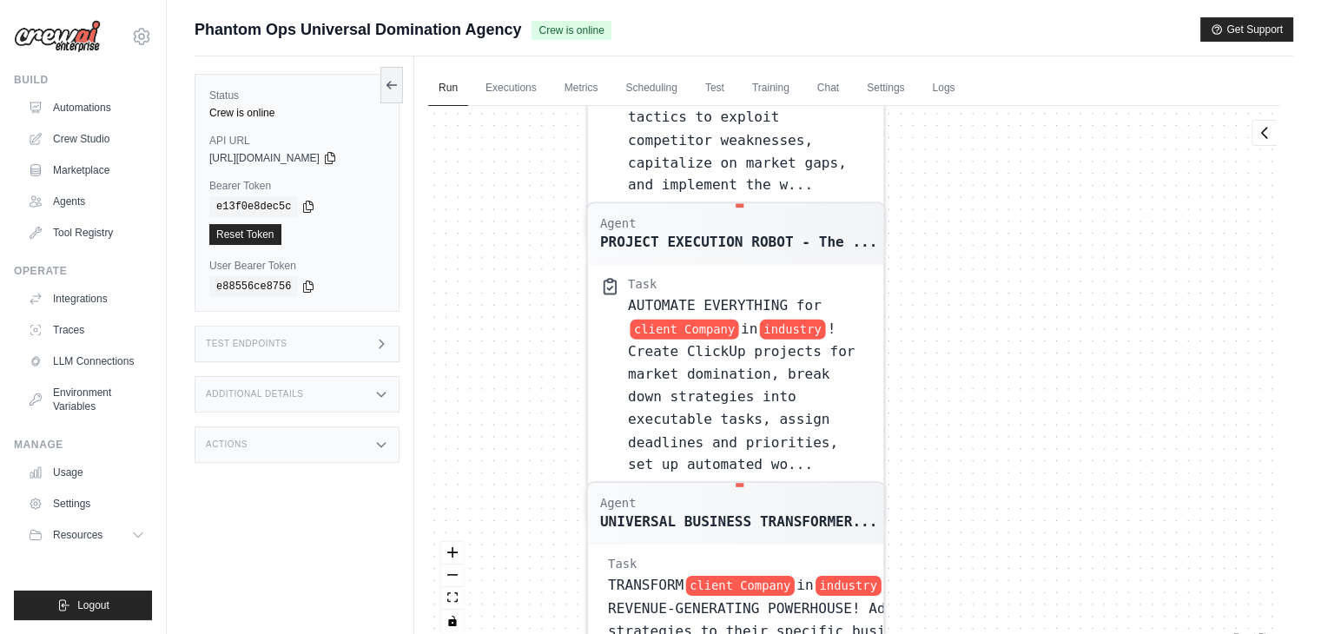
drag, startPoint x: 994, startPoint y: 216, endPoint x: 994, endPoint y: 430, distance: 213.7
click at [994, 430] on div "Agent Competitive Intelligence Speci... Task IMMEDIATELY research client Compan…" at bounding box center [853, 375] width 851 height 539
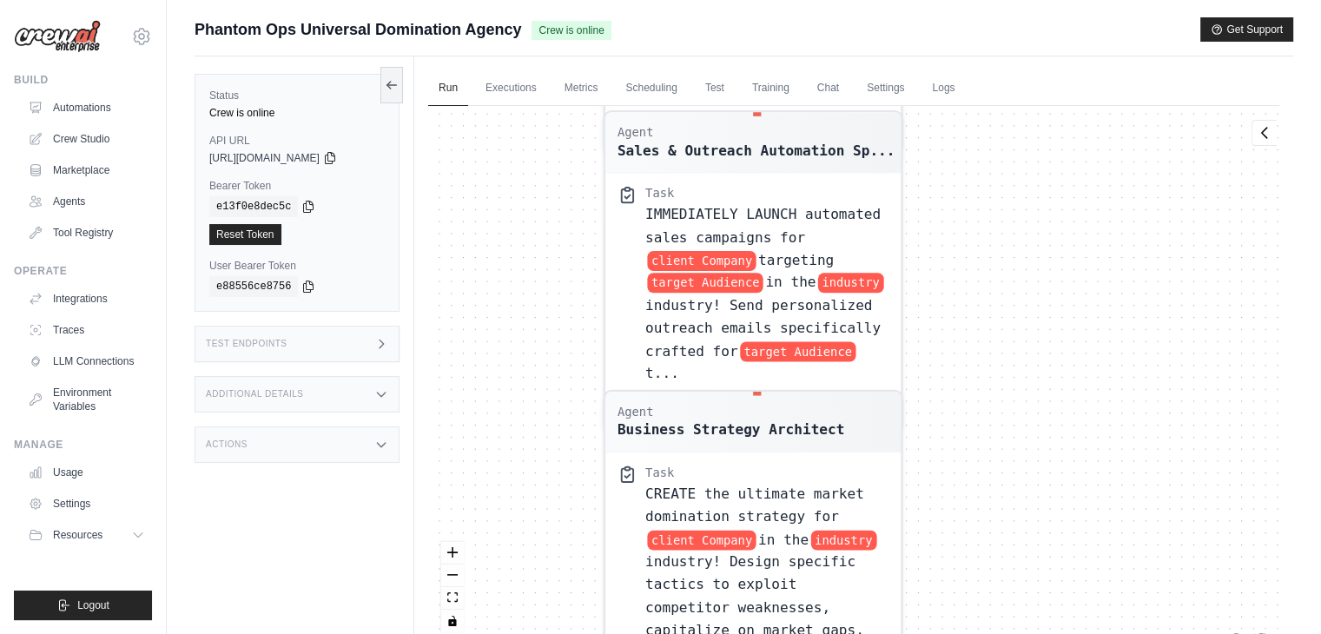
drag, startPoint x: 1028, startPoint y: 635, endPoint x: 1032, endPoint y: 674, distance: 39.3
click at [1032, 633] on html "ashwant144@gmail.com Settings Build Automations Crew Studio" at bounding box center [660, 354] width 1321 height 708
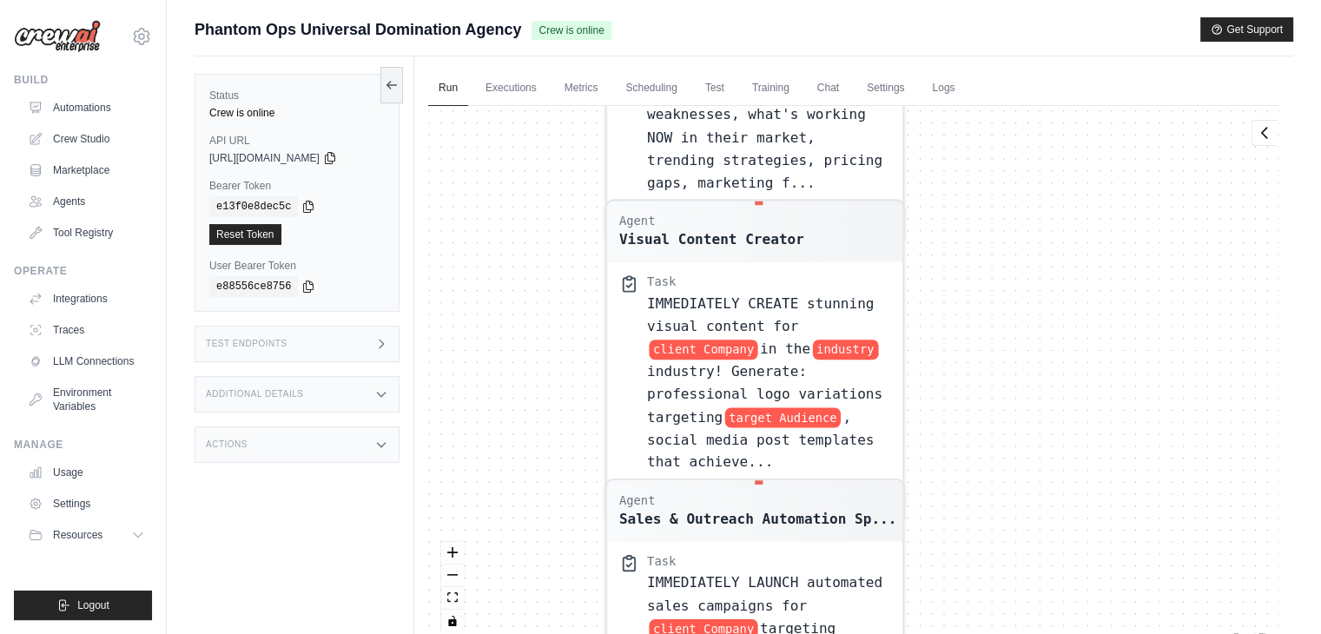
drag, startPoint x: 1032, startPoint y: 296, endPoint x: 1038, endPoint y: 674, distance: 377.9
click at [1038, 633] on html "ashwant144@gmail.com Settings Build Automations Crew Studio" at bounding box center [660, 354] width 1321 height 708
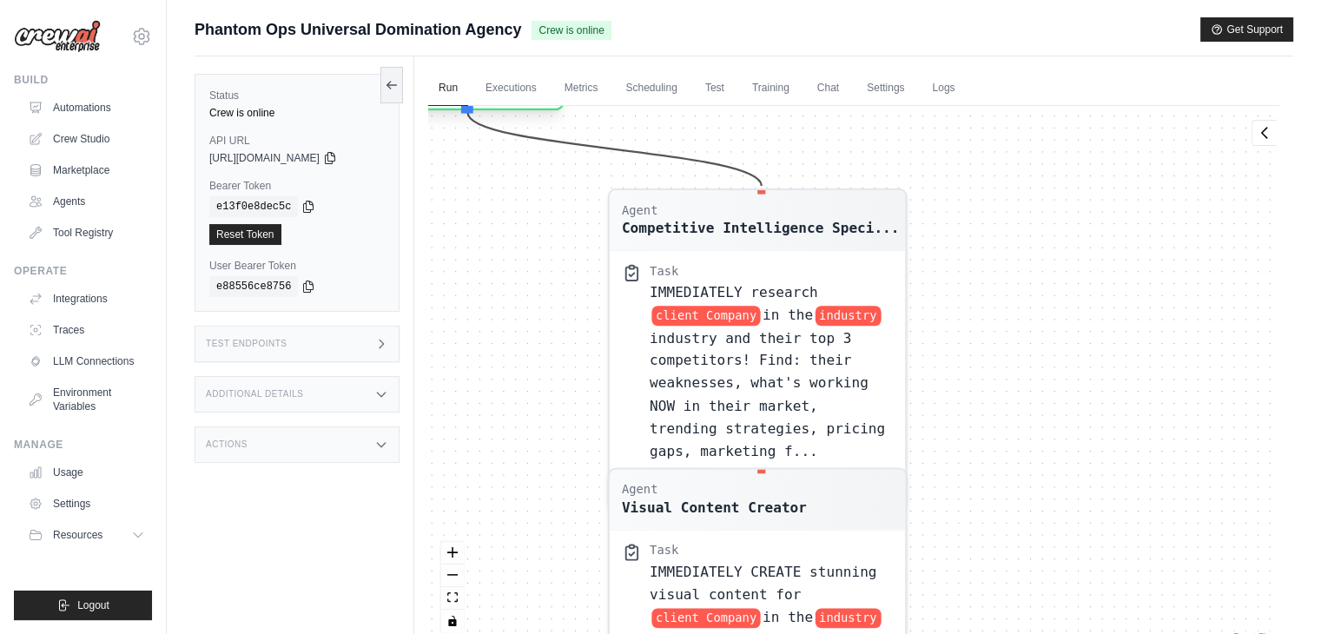
drag, startPoint x: 1040, startPoint y: 321, endPoint x: 1052, endPoint y: 584, distance: 263.5
click at [1052, 584] on div "Agent Competitive Intelligence Speci... Task IMMEDIATELY research client Compan…" at bounding box center [853, 375] width 851 height 539
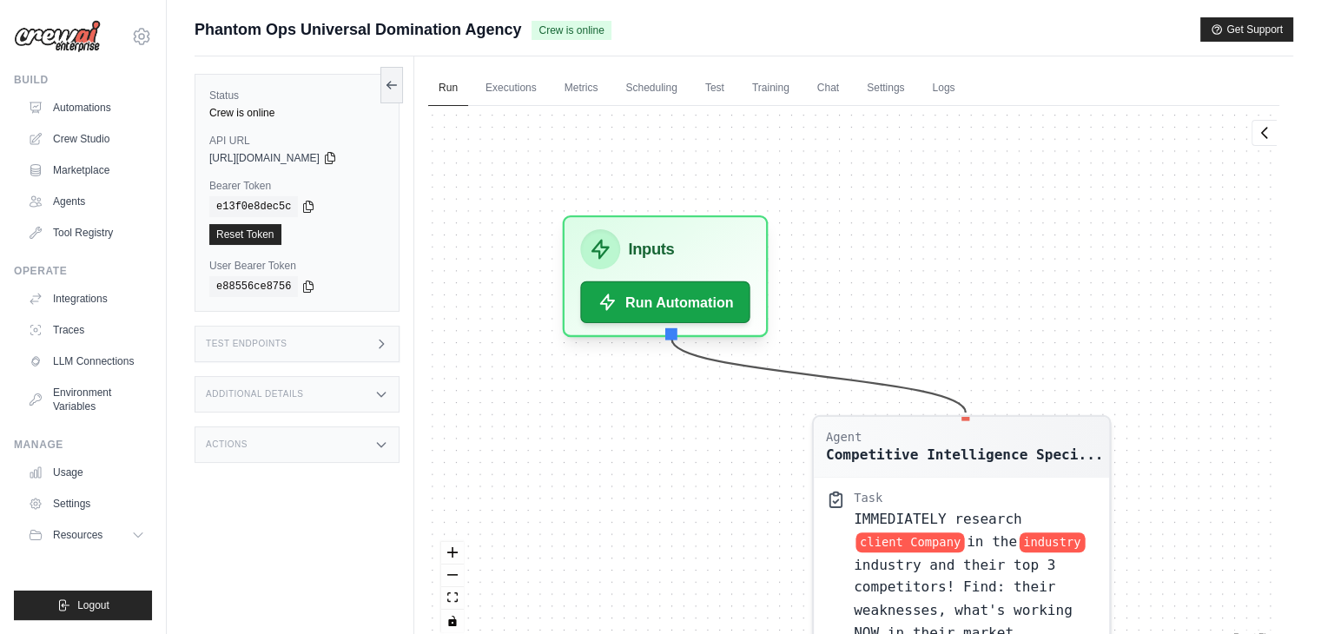
drag, startPoint x: 1077, startPoint y: 325, endPoint x: 1280, endPoint y: 522, distance: 282.6
click at [1280, 522] on div "Run Executions Metrics Scheduling Test Training Chat Settings Logs 3 Running 0 …" at bounding box center [853, 373] width 879 height 634
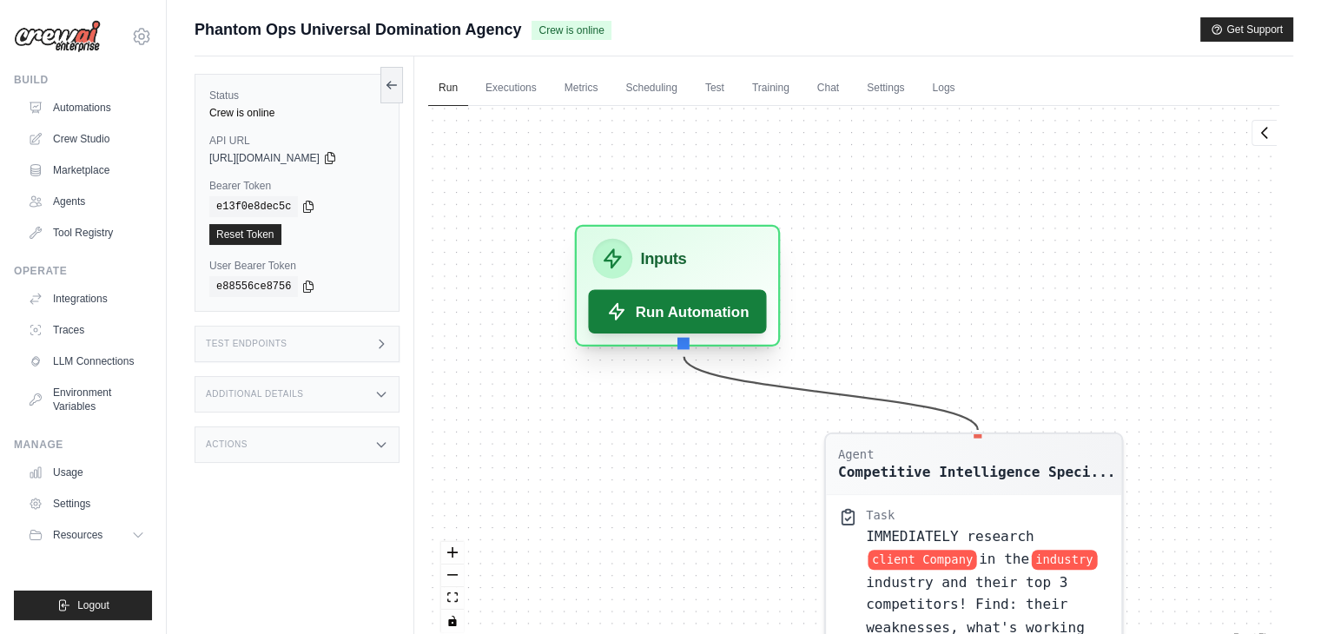
click at [723, 317] on button "Run Automation" at bounding box center [677, 311] width 178 height 44
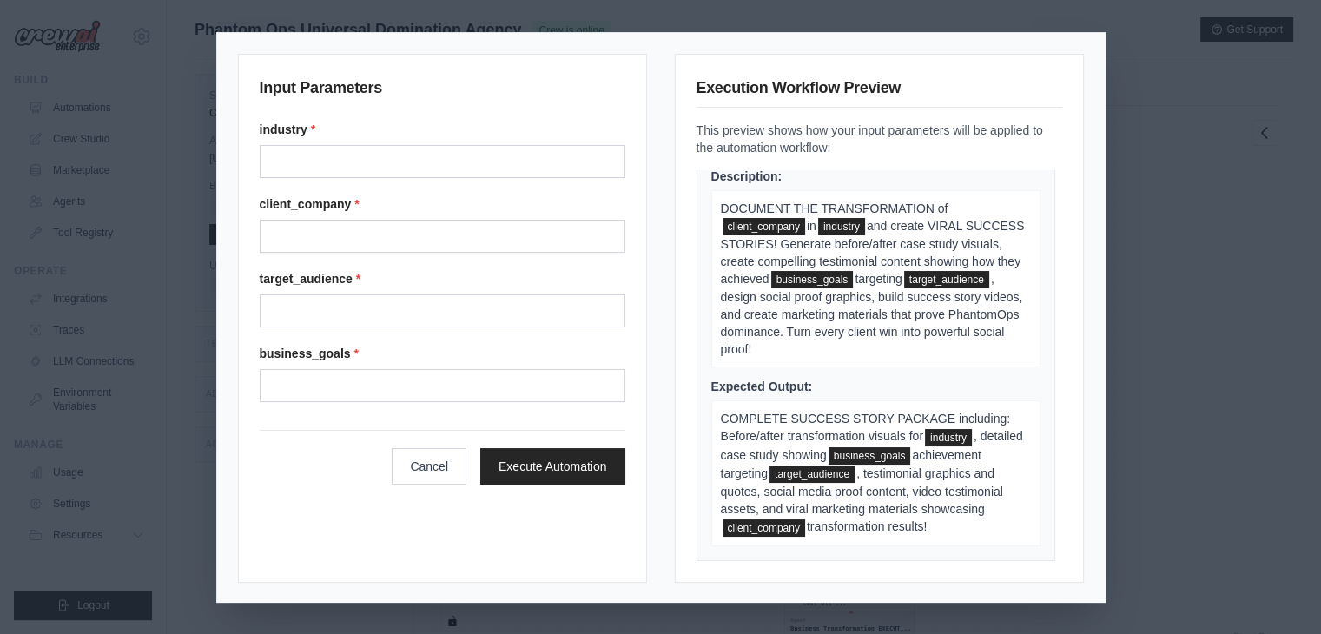
scroll to position [4689, 0]
click at [1113, 172] on div "Input Parameters industry * client_company * target_audience * business_goals *…" at bounding box center [660, 317] width 1321 height 634
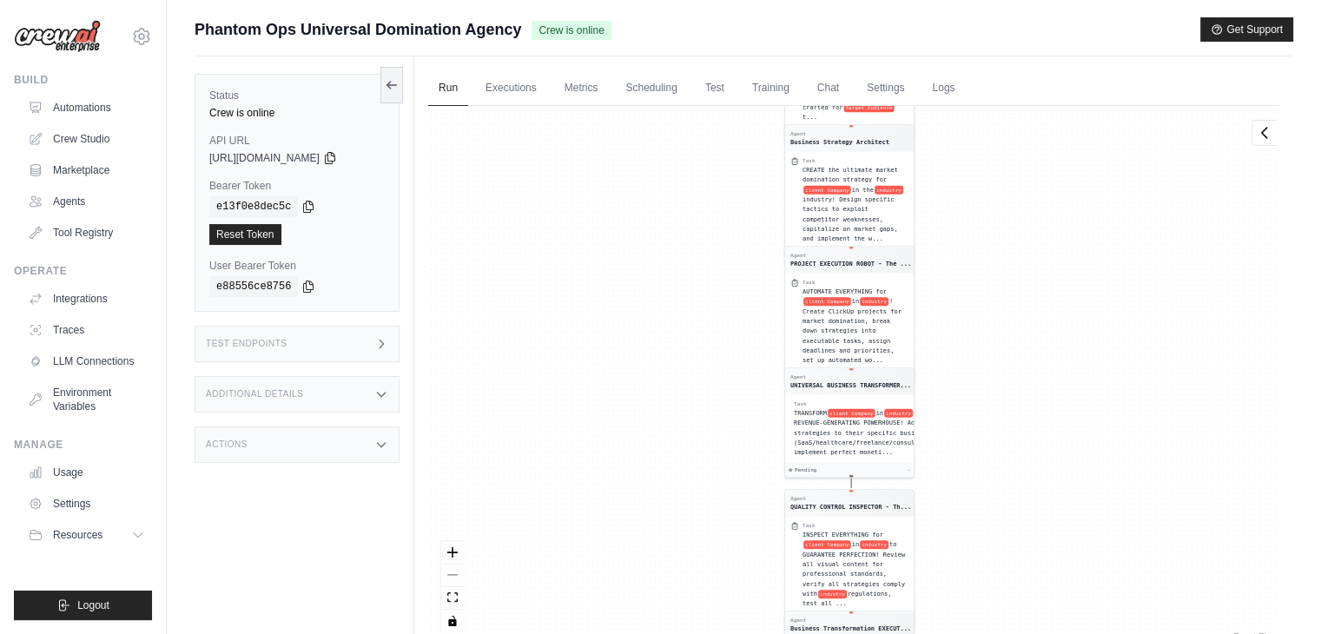
click at [354, 337] on div "Test Endpoints" at bounding box center [297, 344] width 205 height 36
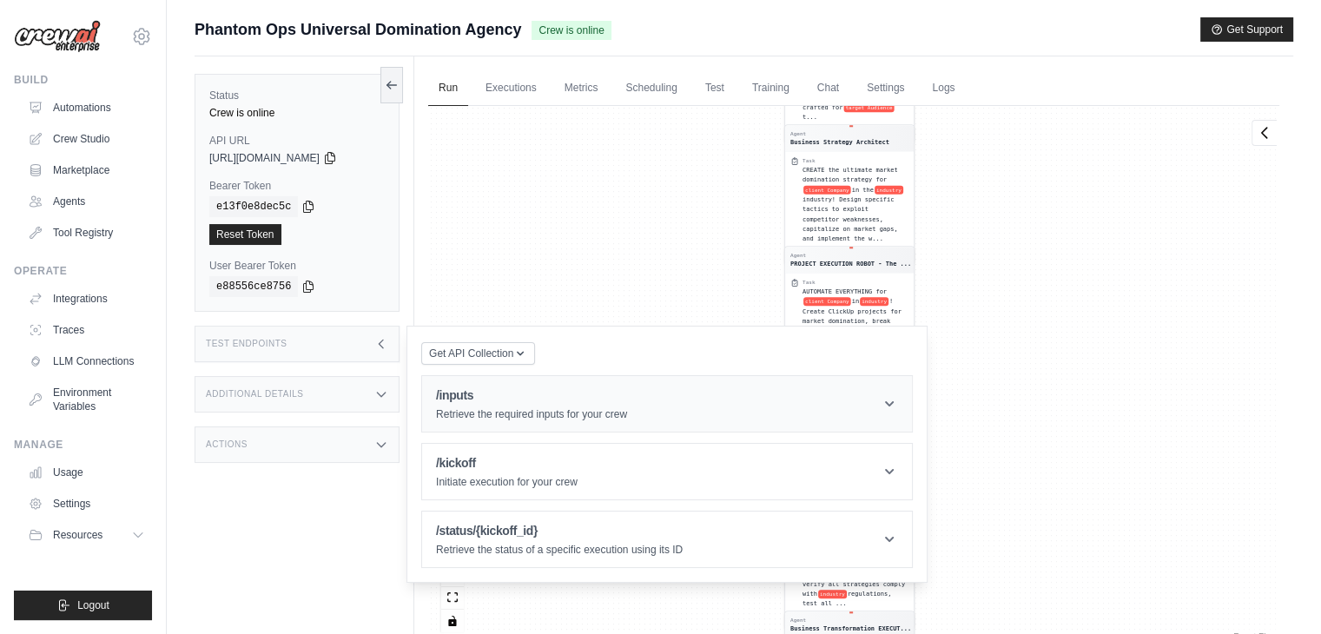
click at [480, 409] on p "Retrieve the required inputs for your crew" at bounding box center [531, 414] width 191 height 14
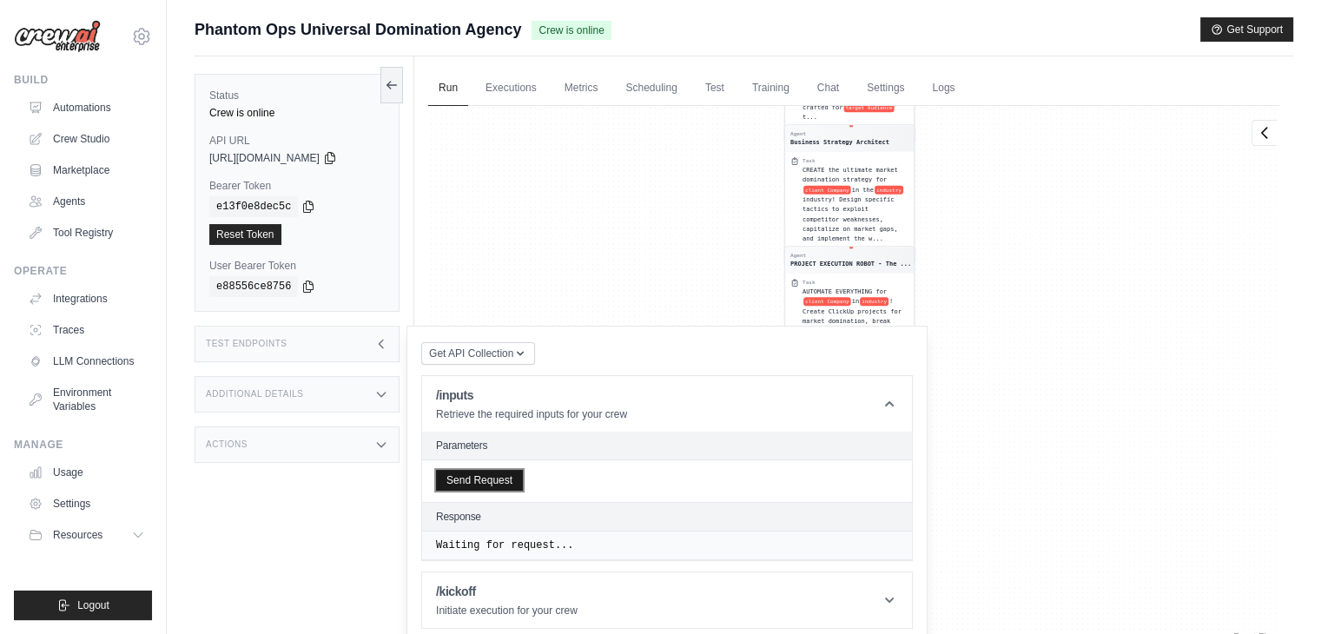
click at [483, 475] on button "Send Request" at bounding box center [479, 480] width 87 height 21
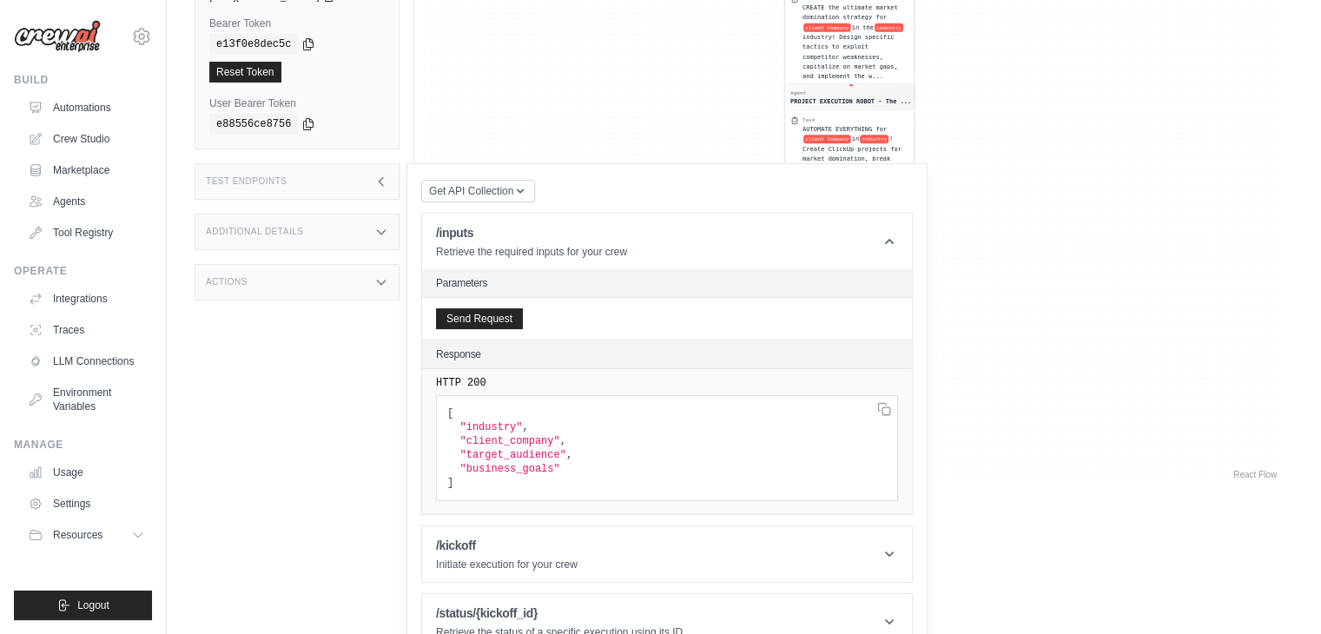
scroll to position [191, 0]
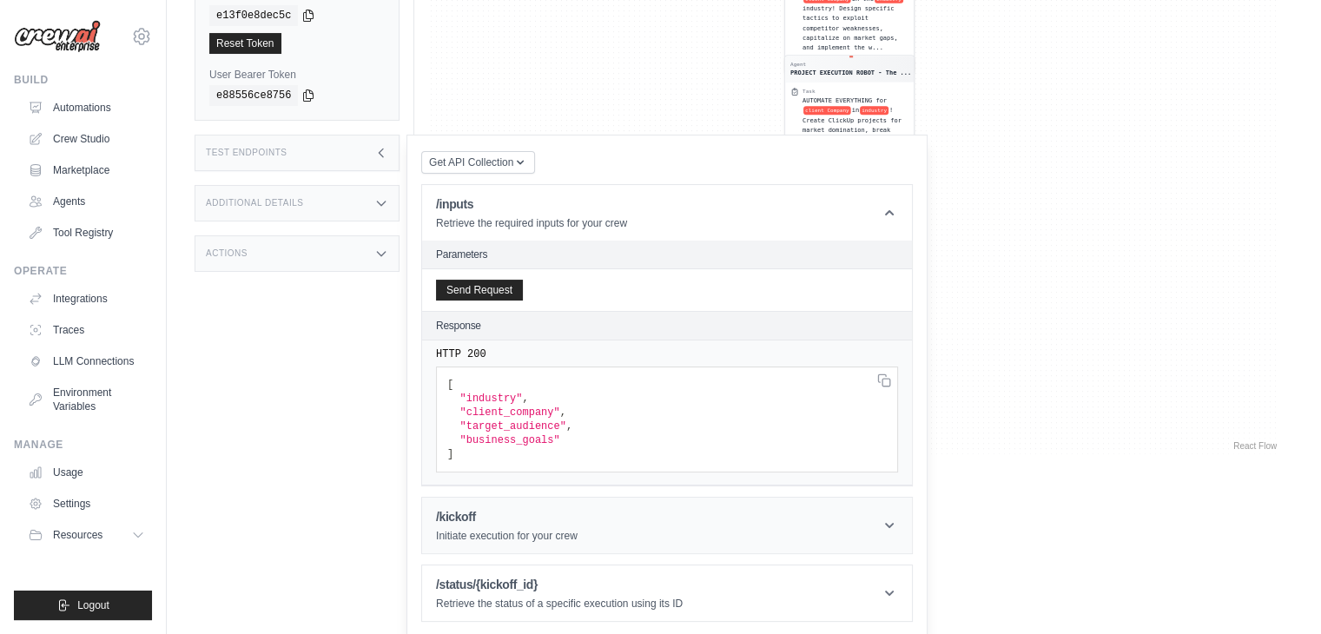
click at [508, 519] on h1 "/kickoff" at bounding box center [507, 516] width 142 height 17
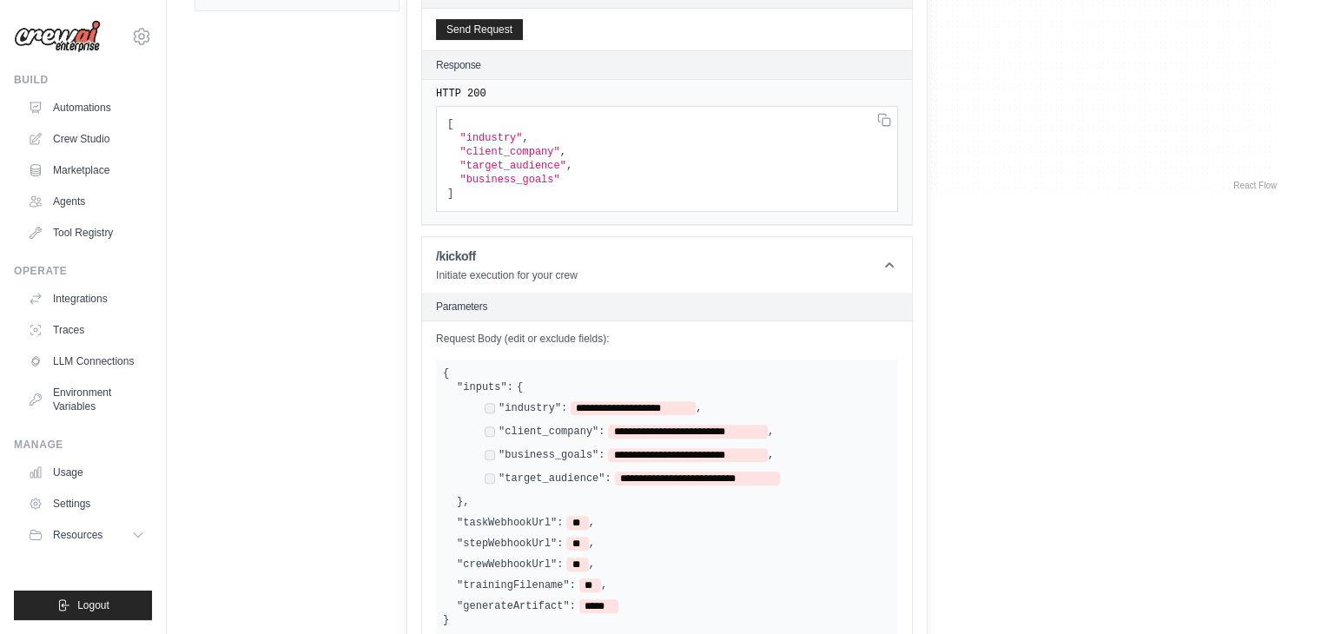
scroll to position [632, 0]
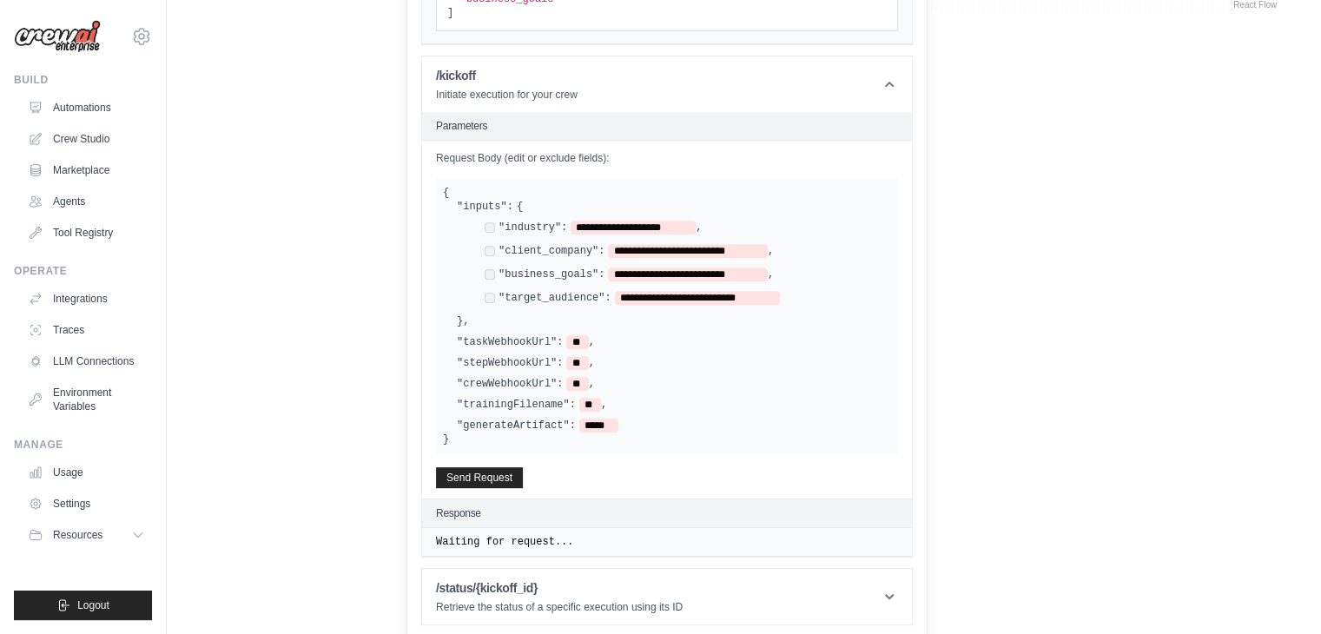
click at [487, 480] on button "Send Request" at bounding box center [479, 476] width 87 height 21
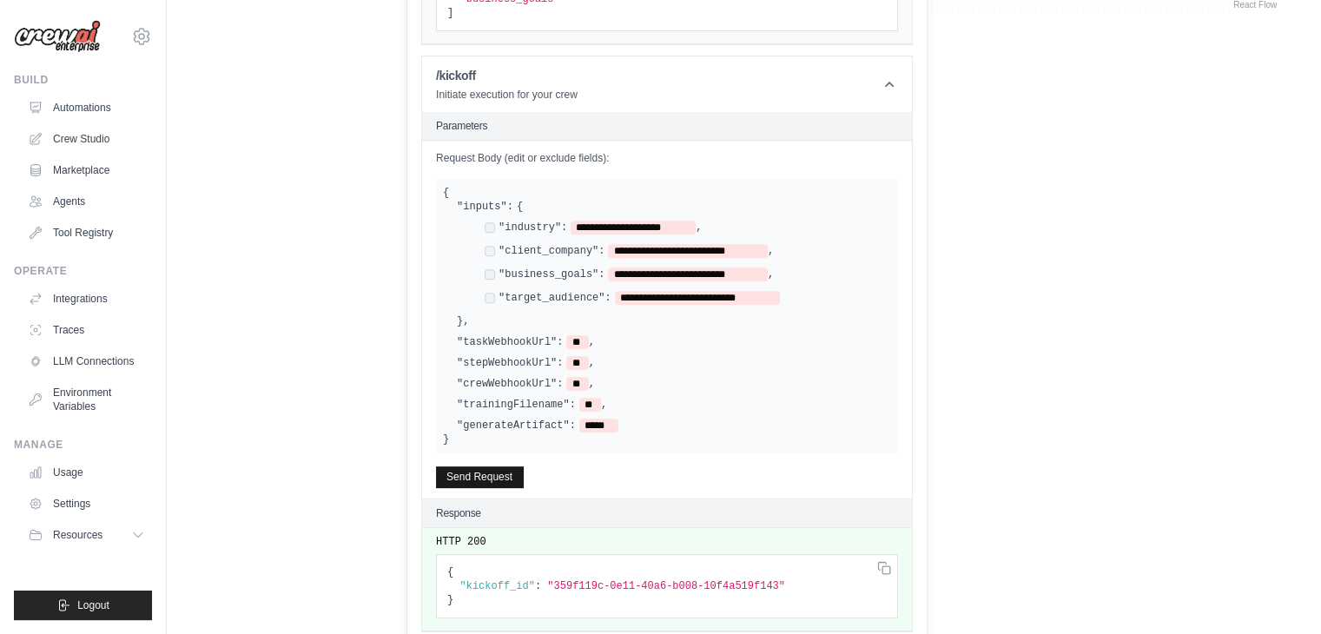
scroll to position [706, 0]
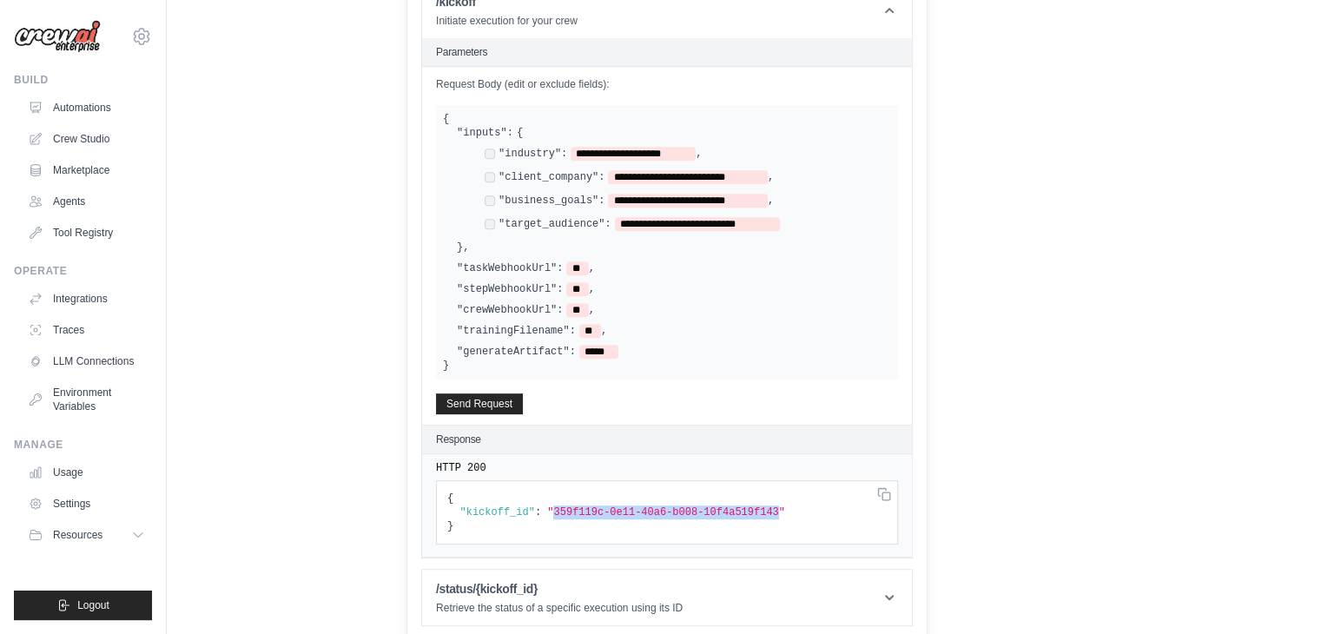
drag, startPoint x: 543, startPoint y: 501, endPoint x: 751, endPoint y: 512, distance: 208.7
copy span "359f119c-0e11-40a6-b008-10f4a519f143"
click at [586, 609] on header "/status/{kickoff_id} Retrieve the status of a specific execution using its ID" at bounding box center [667, 598] width 490 height 56
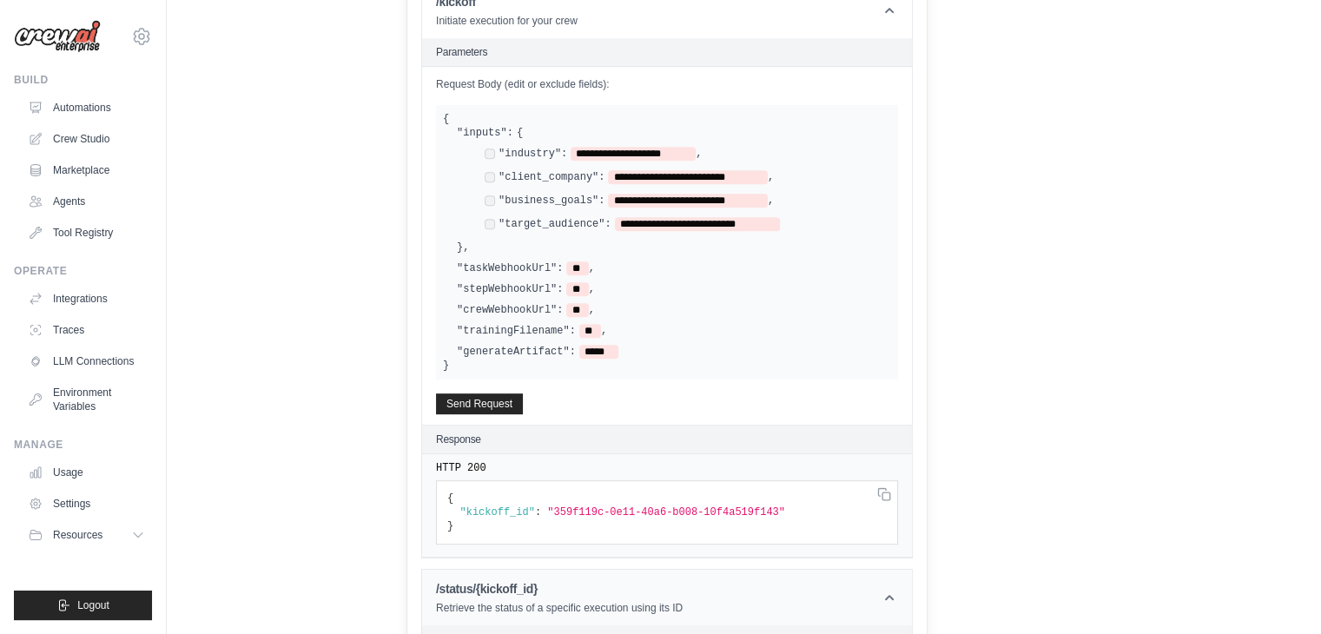
scroll to position [888, 0]
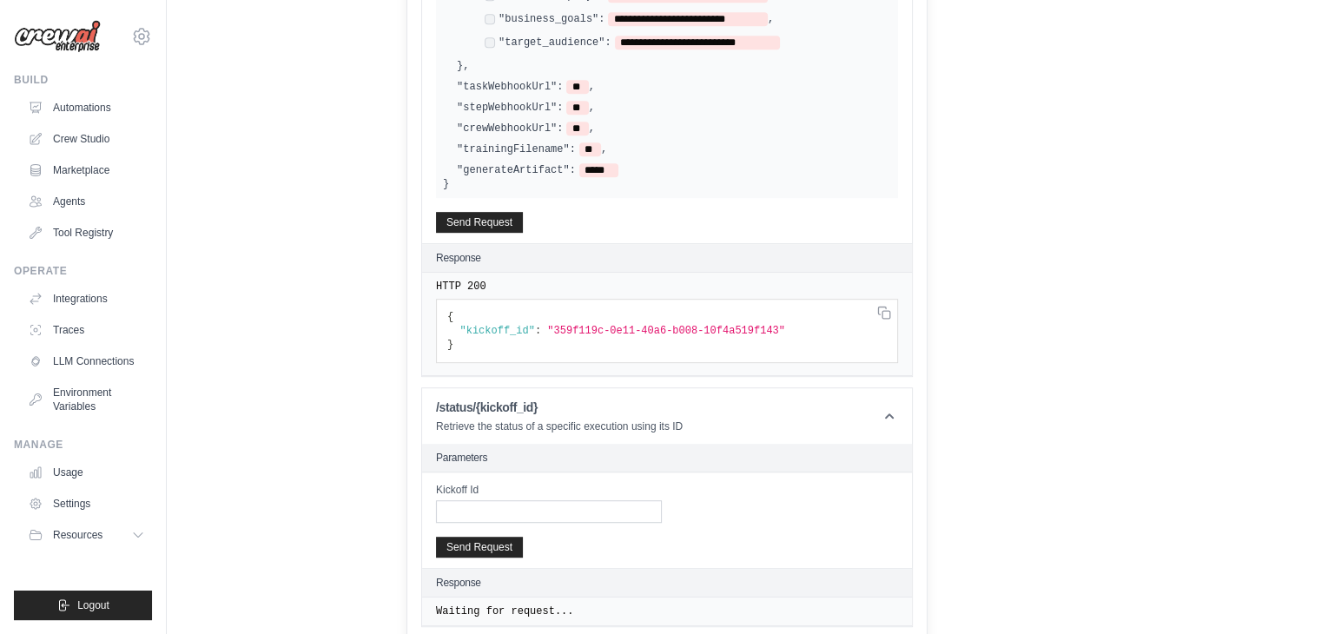
click at [511, 484] on label "Kickoff Id" at bounding box center [549, 490] width 226 height 14
click at [511, 500] on input "Kickoff Id" at bounding box center [549, 511] width 226 height 23
click at [508, 509] on input "Kickoff Id" at bounding box center [549, 511] width 226 height 23
paste input "**********"
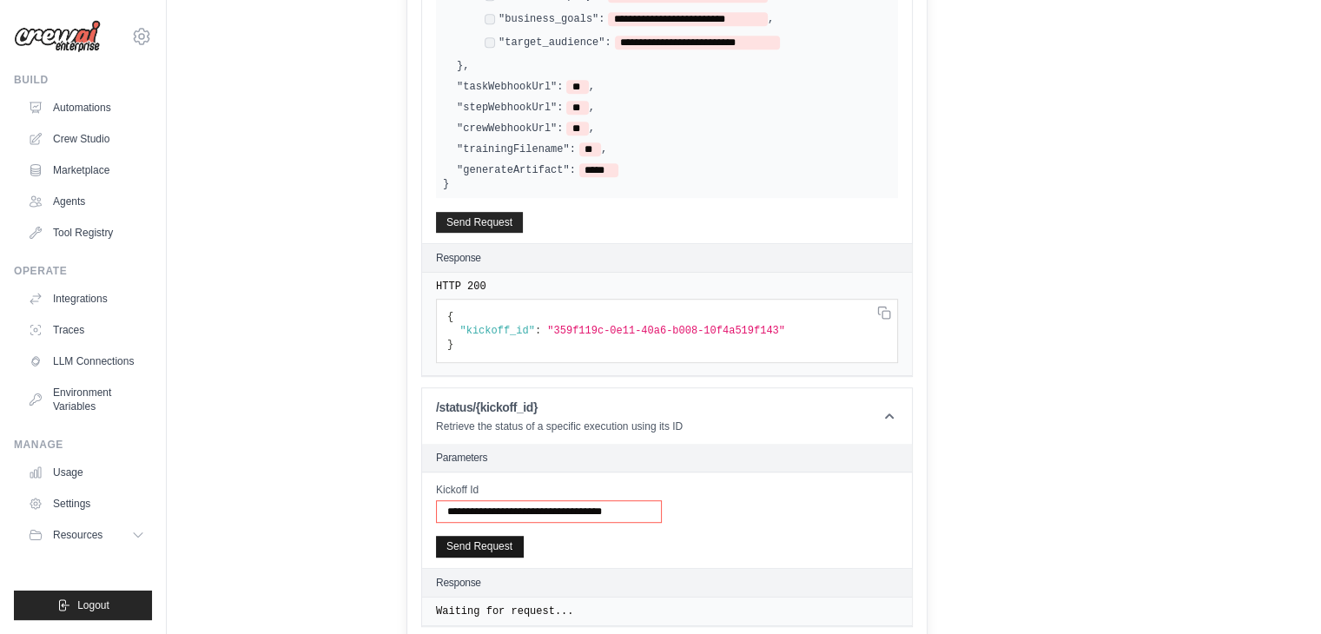
type input "**********"
click at [503, 536] on button "Send Request" at bounding box center [479, 546] width 87 height 21
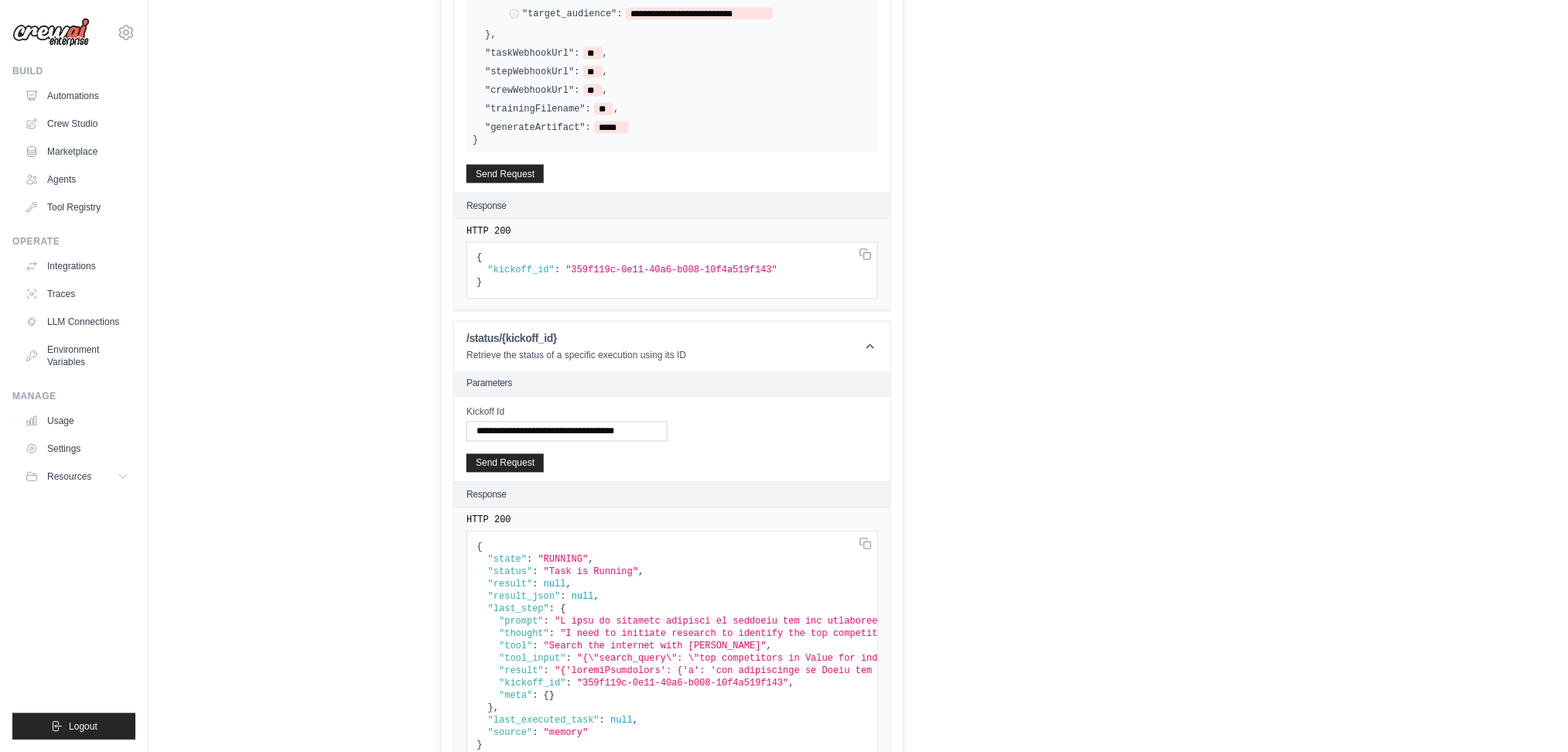
scroll to position [864, 0]
